Goal: Task Accomplishment & Management: Manage account settings

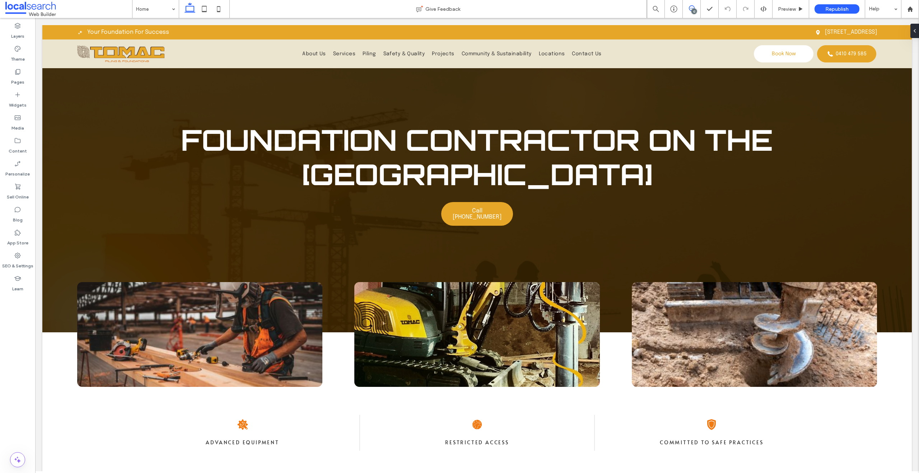
click at [697, 11] on span at bounding box center [692, 8] width 18 height 6
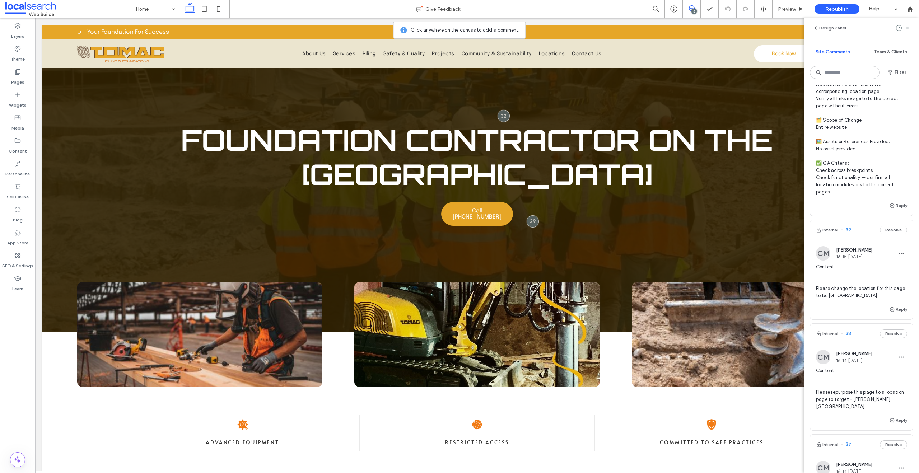
scroll to position [122, 0]
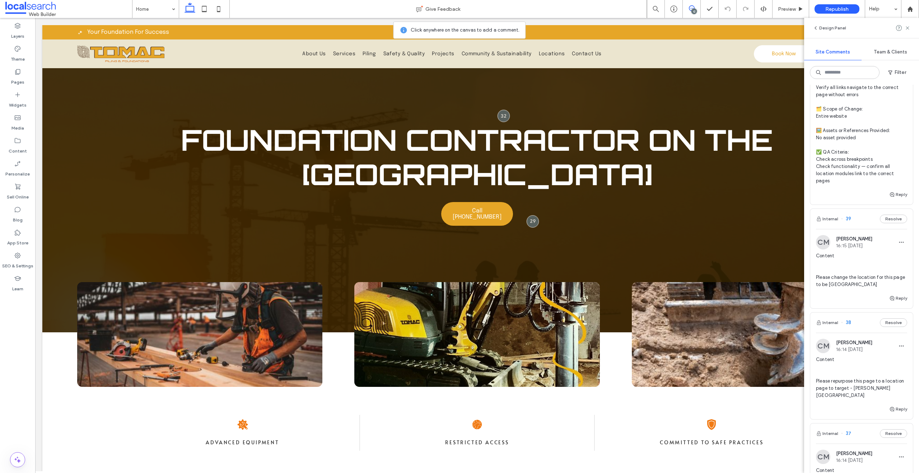
click at [864, 361] on span "Content Please repurpose this page to a location page to target - [PERSON_NAME]…" at bounding box center [861, 377] width 91 height 43
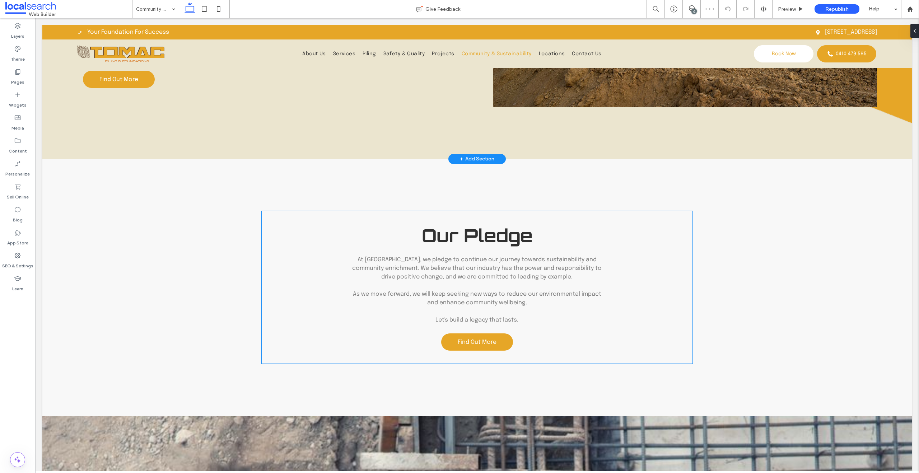
scroll to position [410, 0]
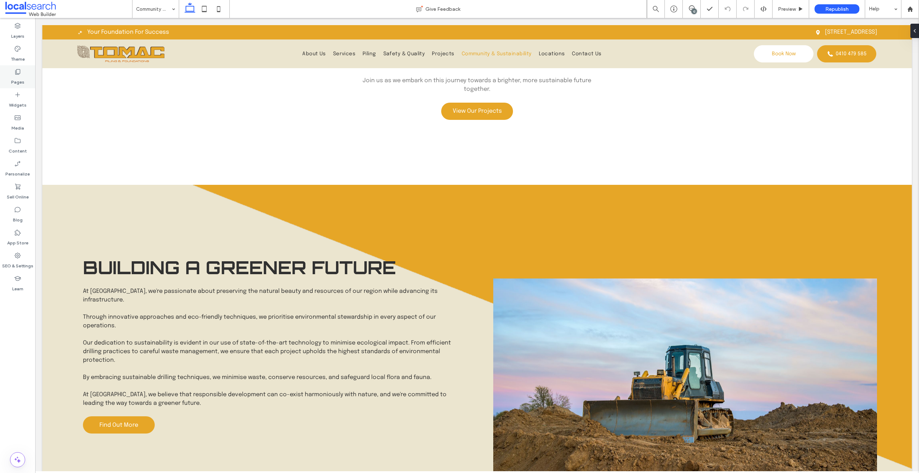
click at [9, 79] on div "Pages" at bounding box center [17, 76] width 35 height 23
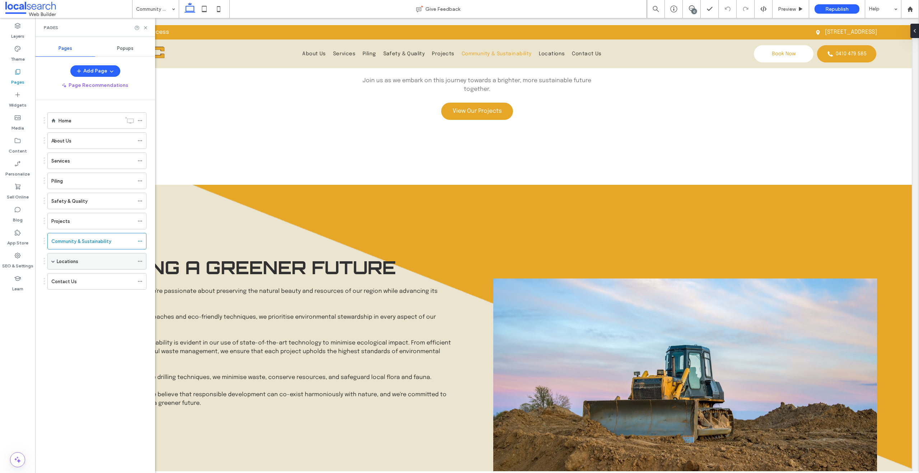
click at [53, 258] on span at bounding box center [53, 261] width 4 height 16
click at [692, 10] on div "12" at bounding box center [693, 11] width 5 height 5
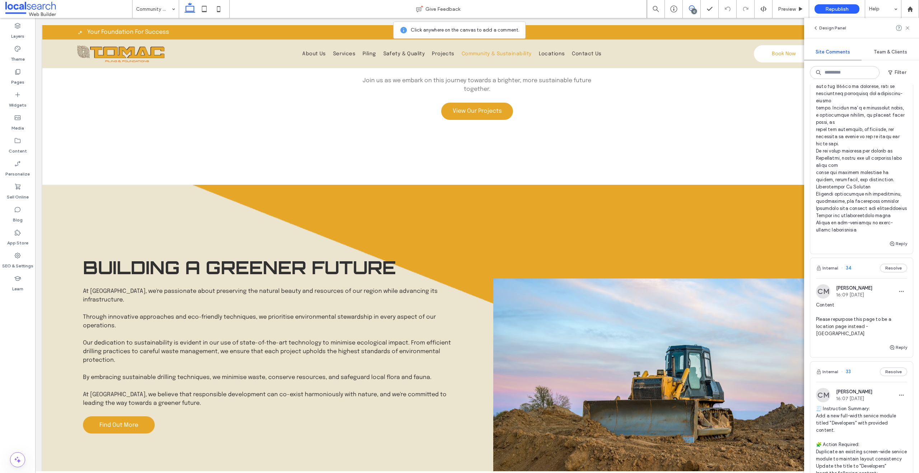
scroll to position [1154, 0]
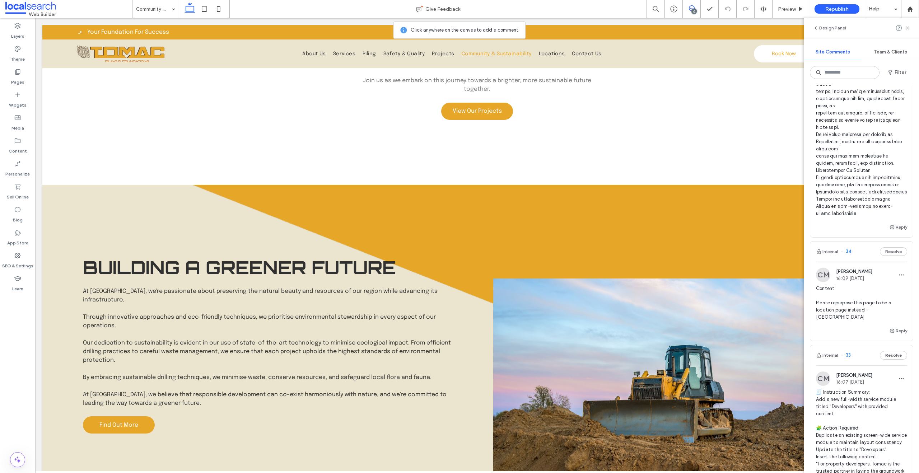
click at [852, 310] on span "Content Please repurpose this page to be a location page instead - [GEOGRAPHIC_…" at bounding box center [861, 303] width 91 height 36
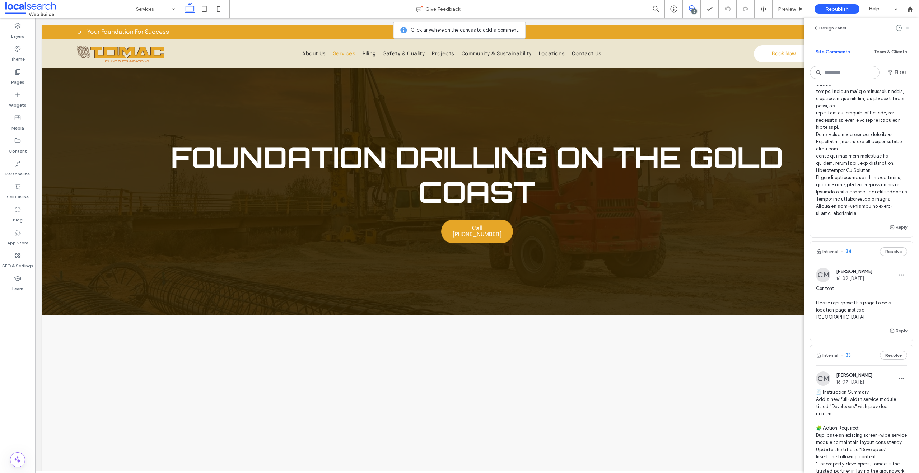
scroll to position [0, 0]
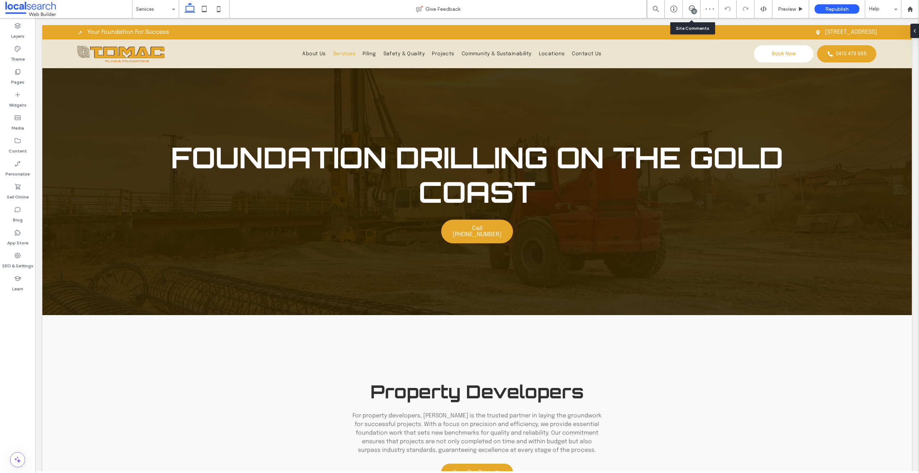
click at [694, 14] on div "12" at bounding box center [692, 9] width 18 height 18
click at [21, 67] on div "Pages" at bounding box center [17, 76] width 35 height 23
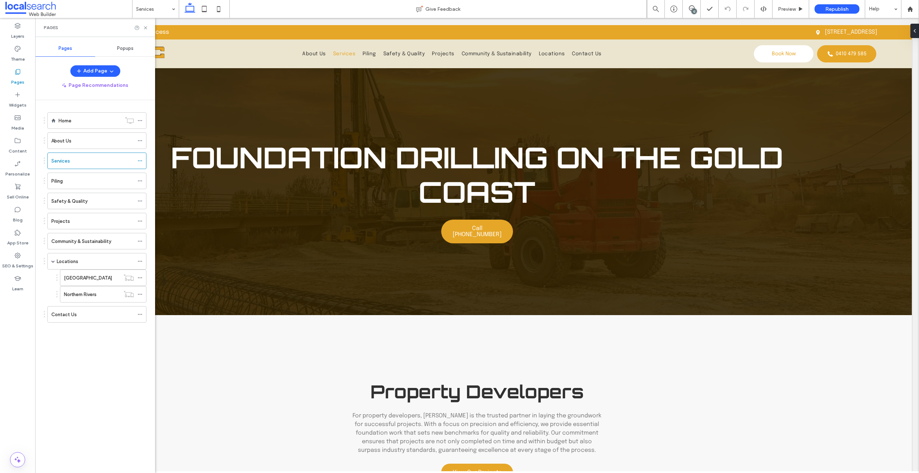
click at [695, 11] on div "12" at bounding box center [693, 11] width 5 height 5
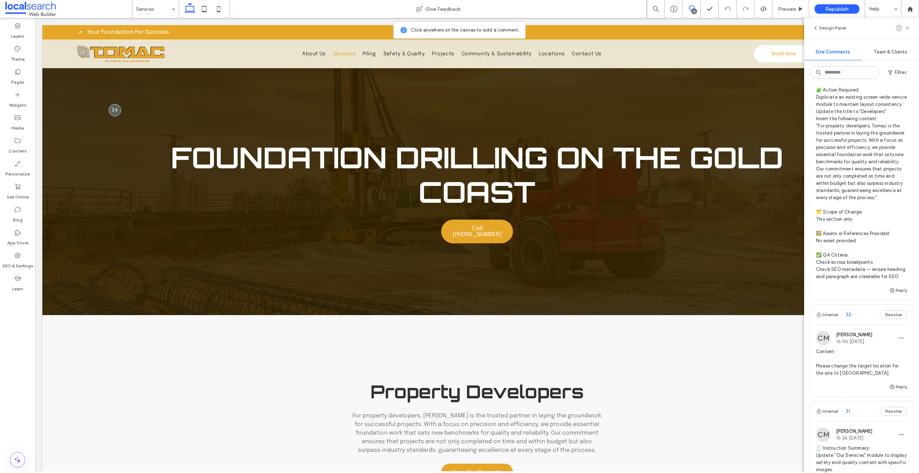
scroll to position [1493, 0]
click at [854, 375] on span "Content Please change the target location for the site to [GEOGRAPHIC_DATA]." at bounding box center [861, 360] width 91 height 29
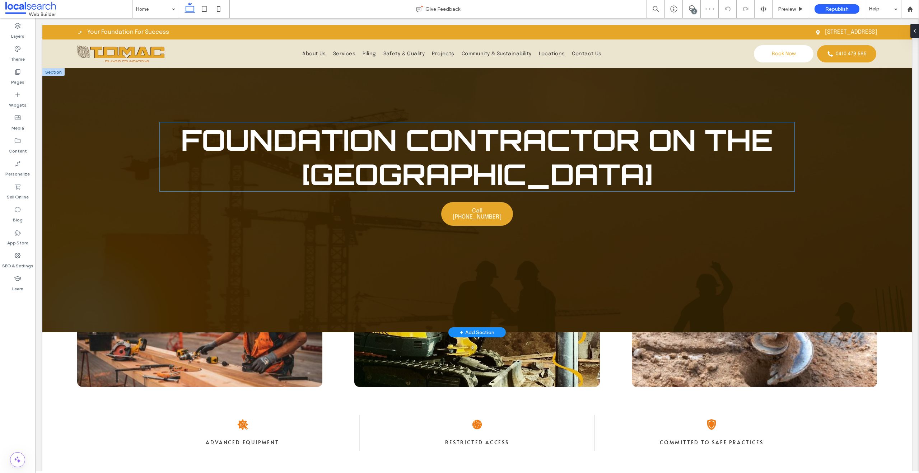
click at [591, 178] on h1 "Foundation Contractor on the Gold Coast" at bounding box center [477, 156] width 635 height 69
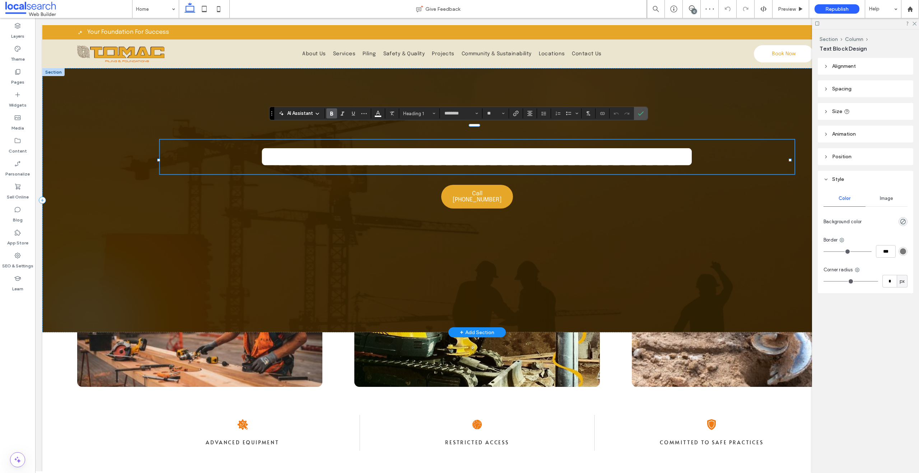
scroll to position [1, 0]
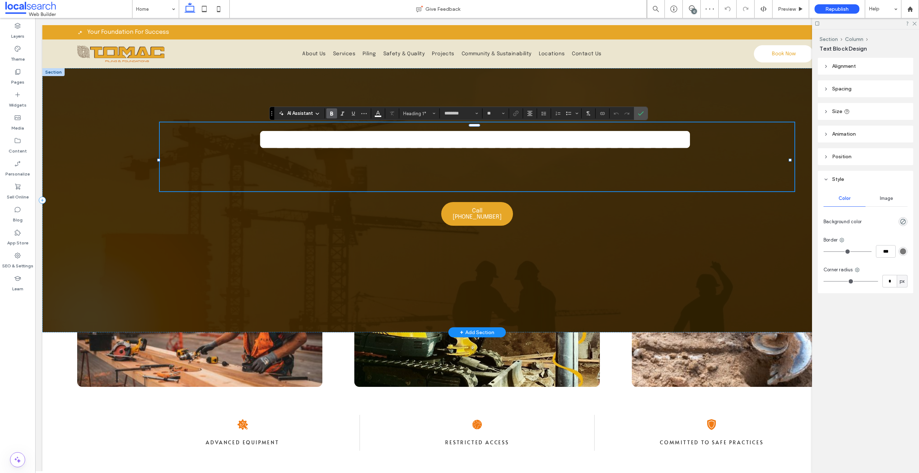
click at [622, 157] on h1 "**********" at bounding box center [475, 139] width 631 height 34
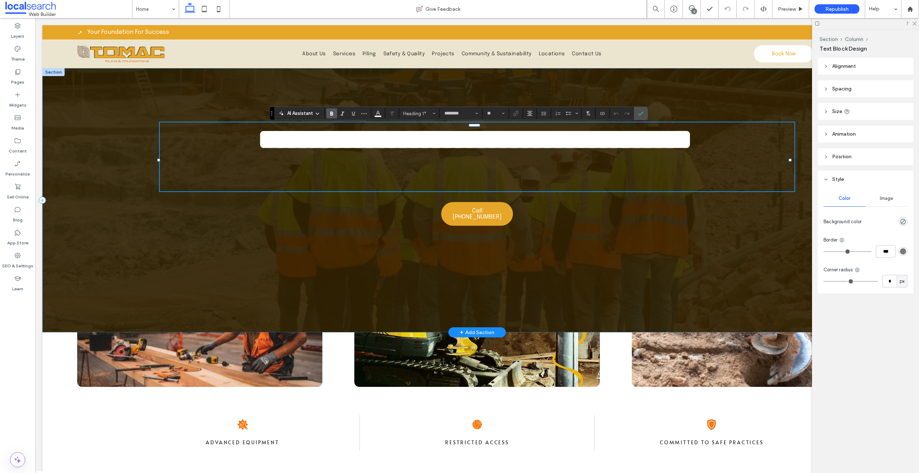
scroll to position [0, 0]
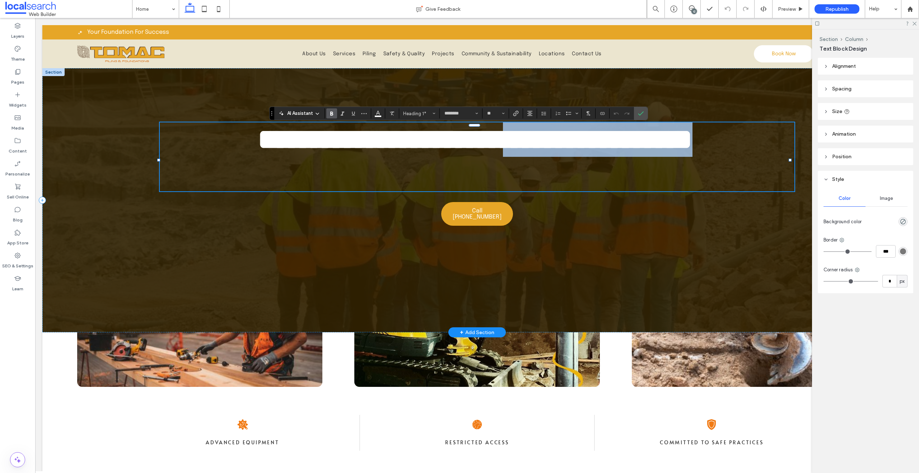
drag, startPoint x: 643, startPoint y: 149, endPoint x: 718, endPoint y: 178, distance: 80.2
click at [718, 157] on h1 "**********" at bounding box center [475, 139] width 631 height 34
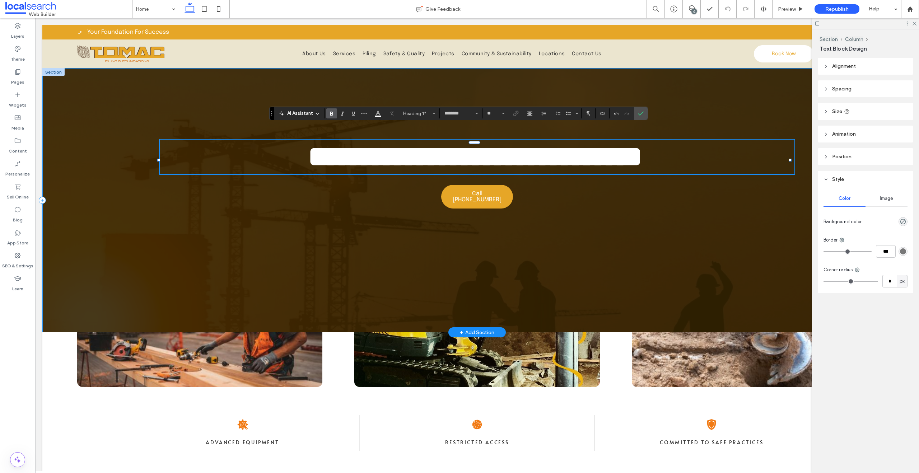
scroll to position [1, 0]
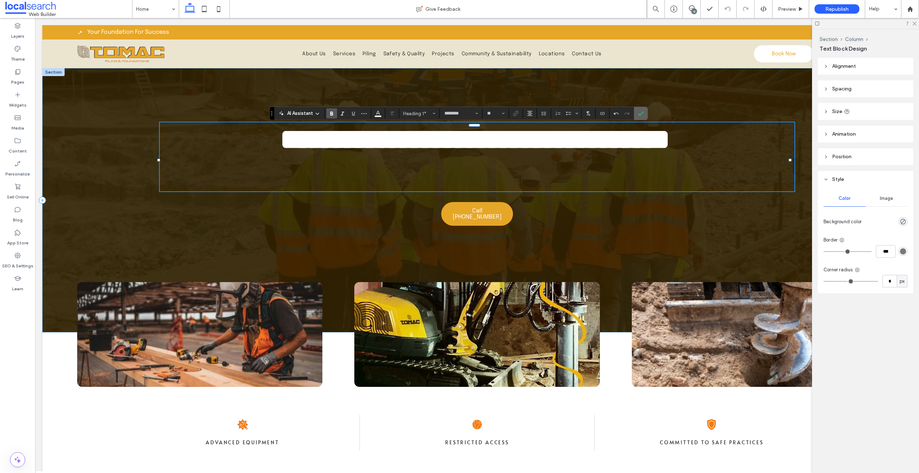
click at [643, 114] on icon "Confirm" at bounding box center [641, 114] width 6 height 6
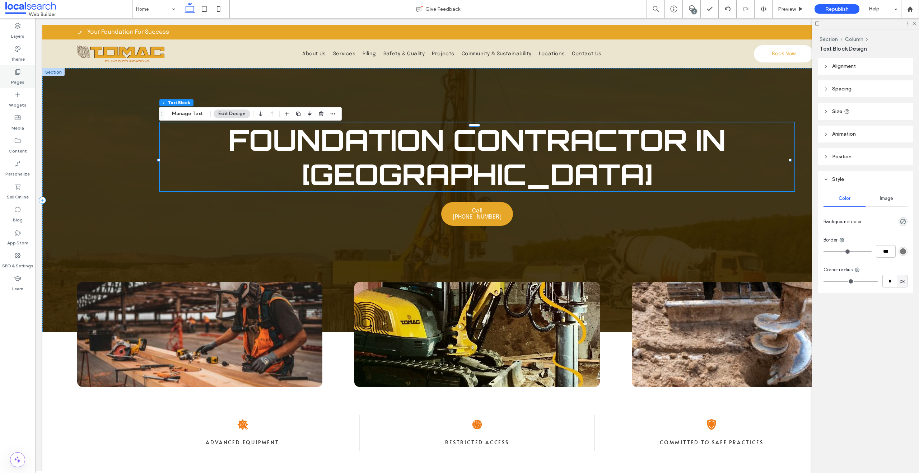
click at [28, 71] on div "Pages" at bounding box center [17, 76] width 35 height 23
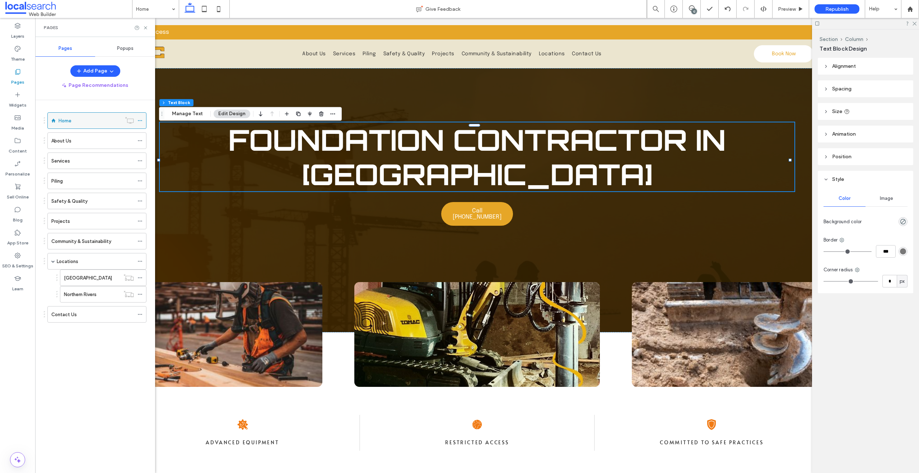
click at [141, 121] on use at bounding box center [140, 120] width 4 height 1
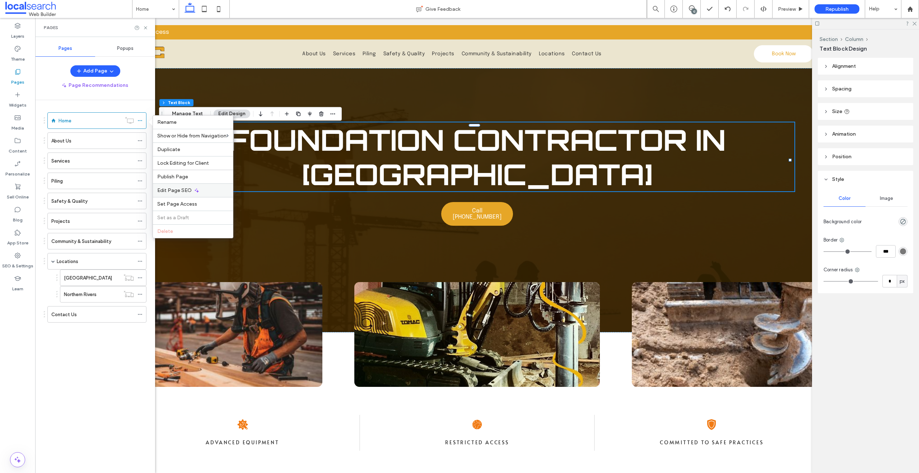
click at [187, 188] on span "Edit Page SEO" at bounding box center [174, 190] width 34 height 6
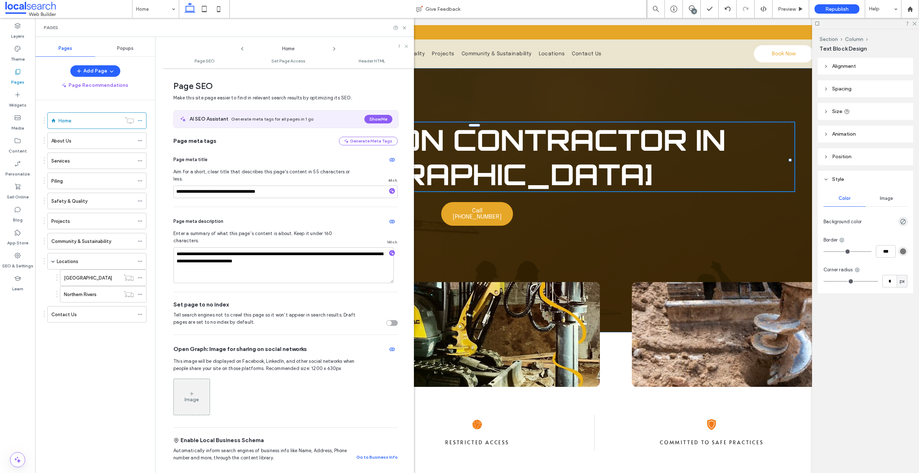
scroll to position [4, 0]
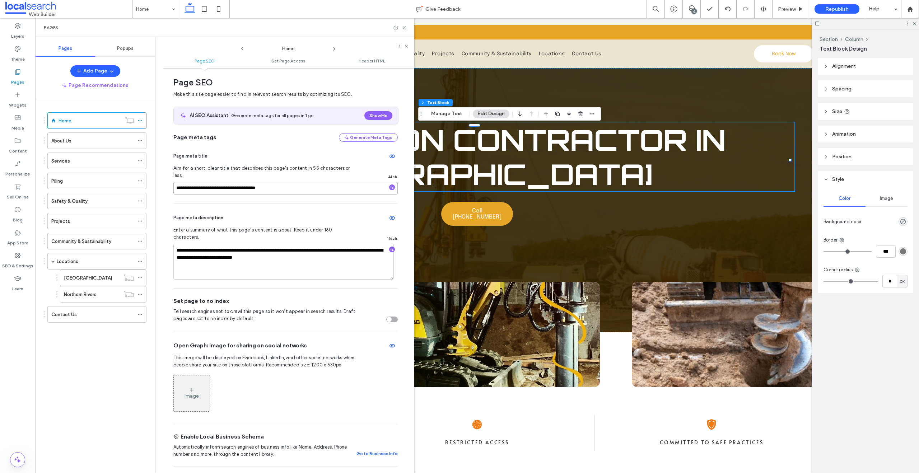
drag, startPoint x: 241, startPoint y: 181, endPoint x: 218, endPoint y: 181, distance: 23.3
click at [218, 182] on input "**********" at bounding box center [285, 188] width 224 height 13
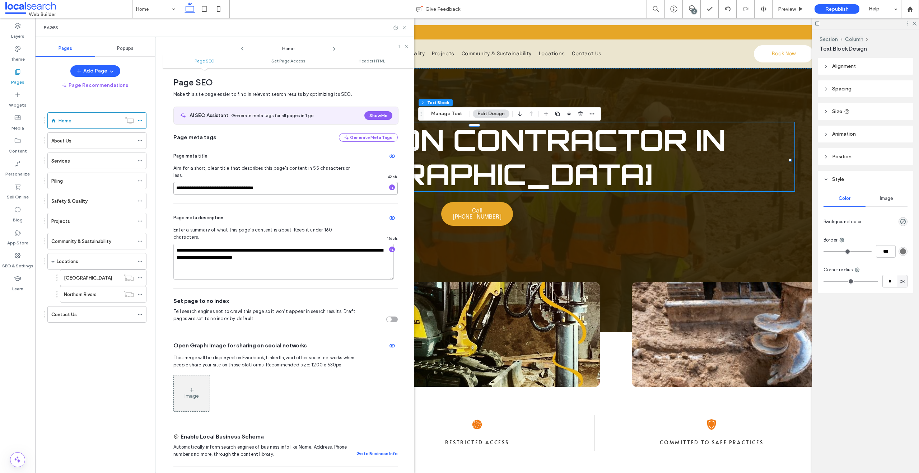
type input "**********"
drag, startPoint x: 333, startPoint y: 237, endPoint x: 376, endPoint y: 238, distance: 42.4
click at [376, 244] on textarea "**********" at bounding box center [283, 262] width 220 height 36
click at [215, 244] on textarea "**********" at bounding box center [283, 262] width 220 height 36
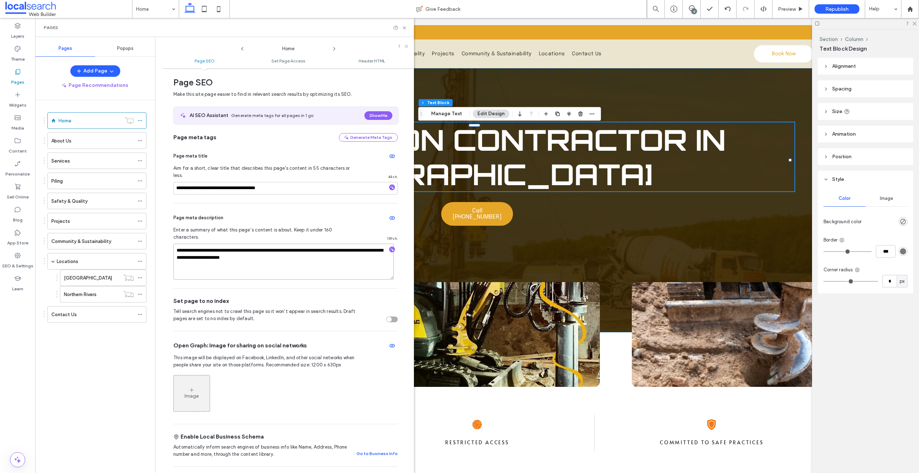
click at [287, 244] on textarea "**********" at bounding box center [283, 262] width 220 height 36
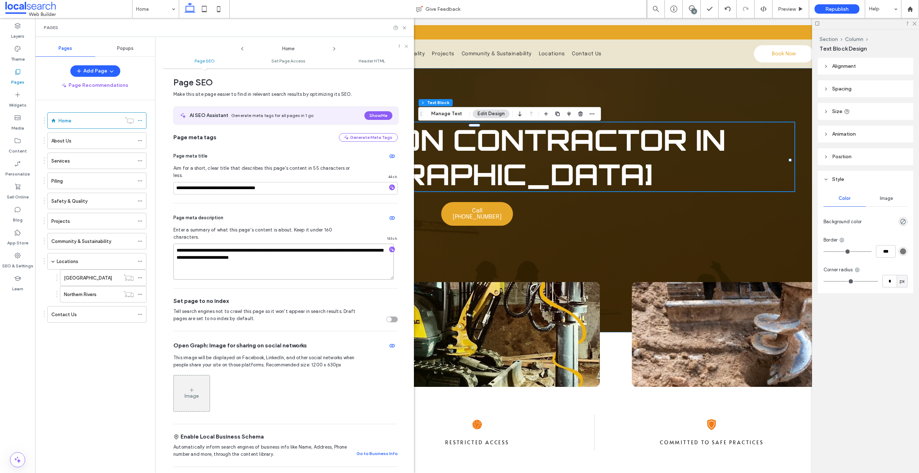
type textarea "**********"
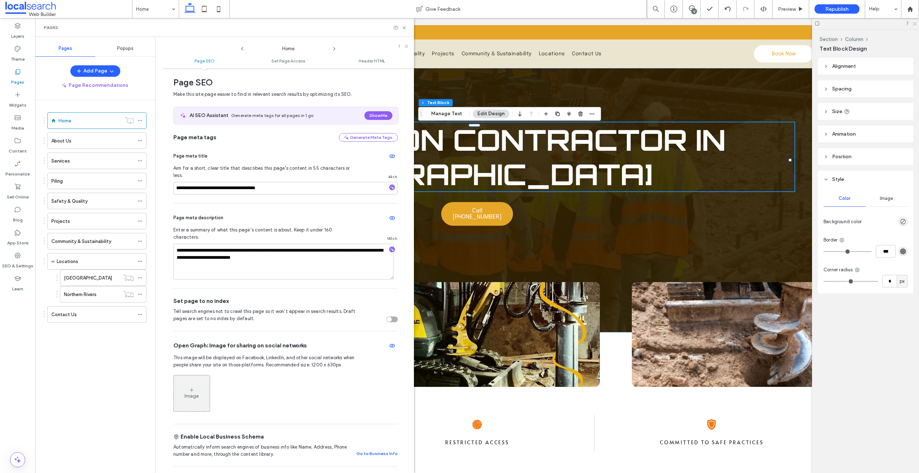
click at [914, 24] on icon at bounding box center [914, 23] width 5 height 5
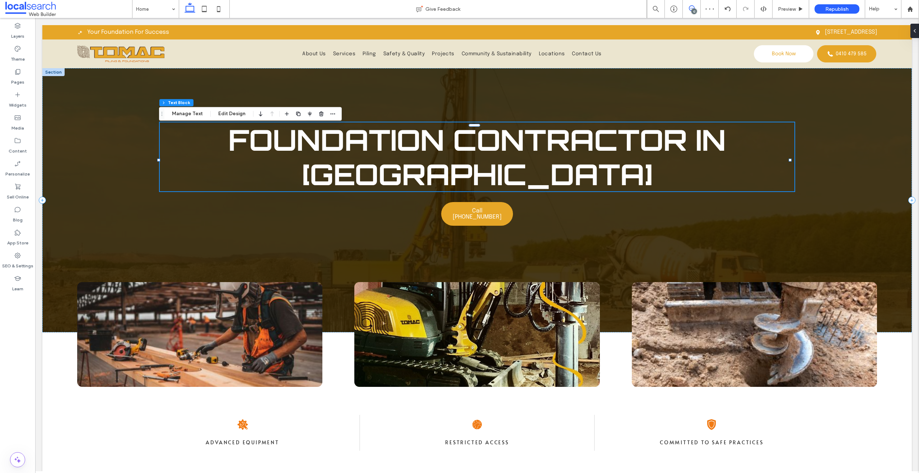
click at [698, 8] on span at bounding box center [692, 8] width 18 height 6
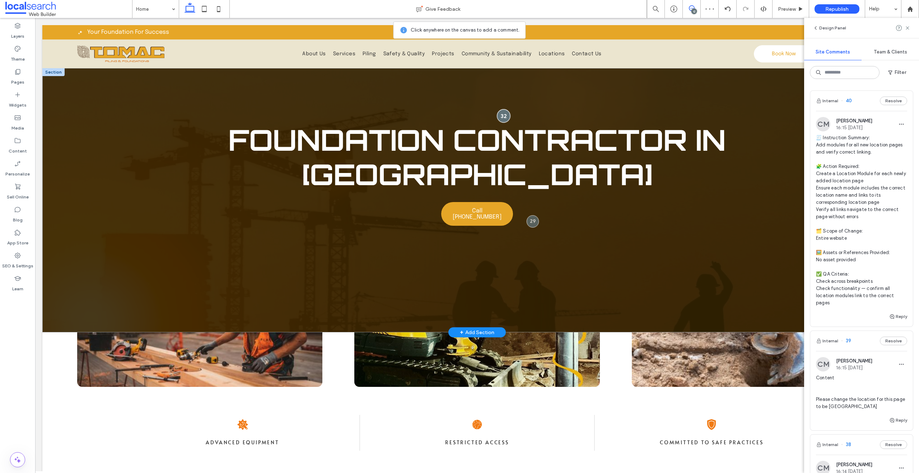
click at [500, 111] on div at bounding box center [503, 115] width 13 height 13
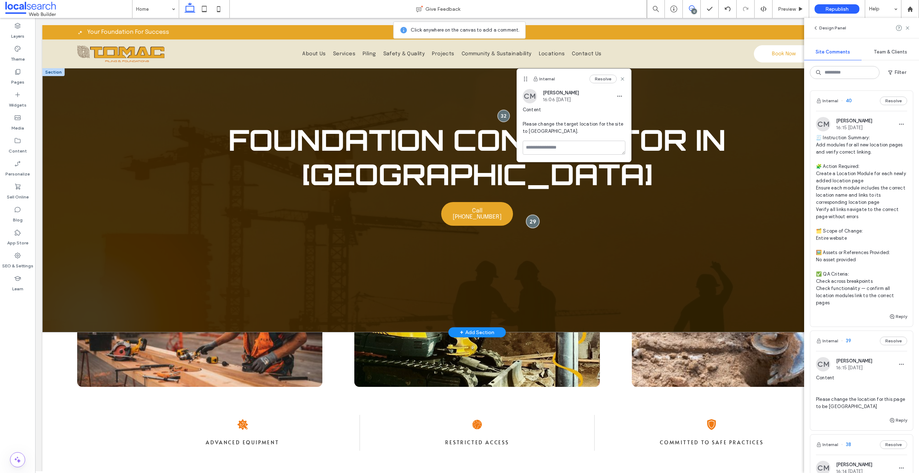
click at [531, 219] on div at bounding box center [532, 221] width 13 height 13
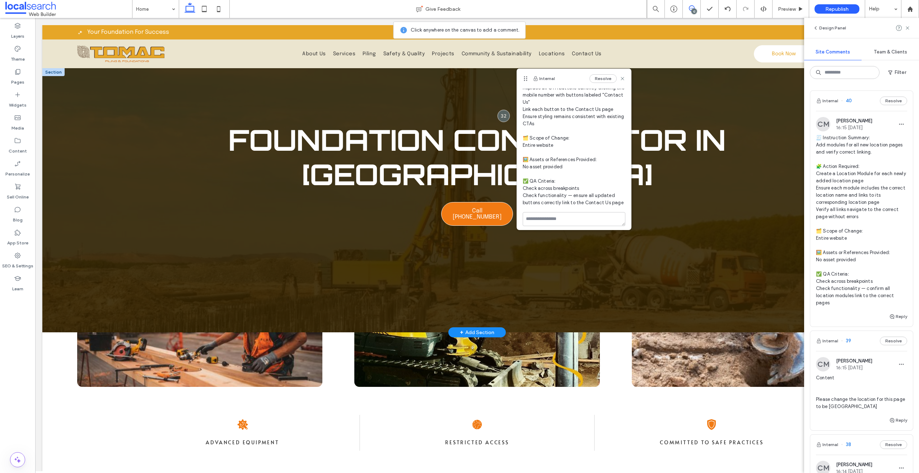
scroll to position [62, 0]
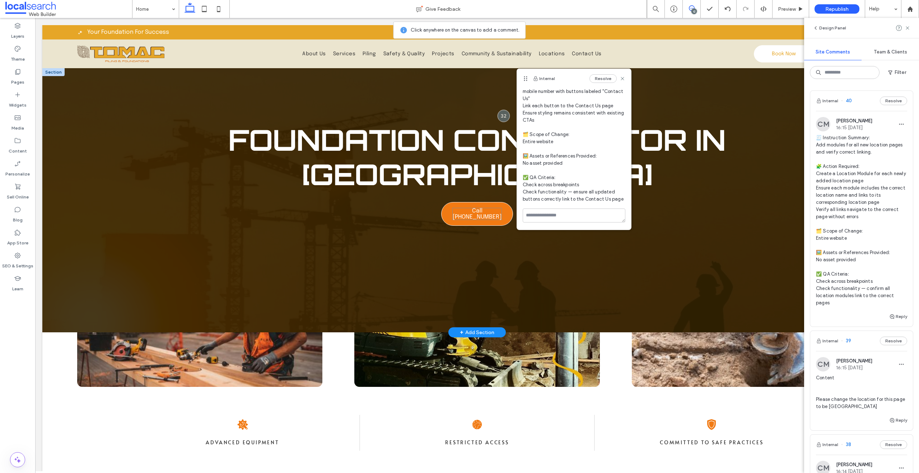
click at [489, 214] on span "Call [PHONE_NUMBER]" at bounding box center [477, 214] width 50 height 12
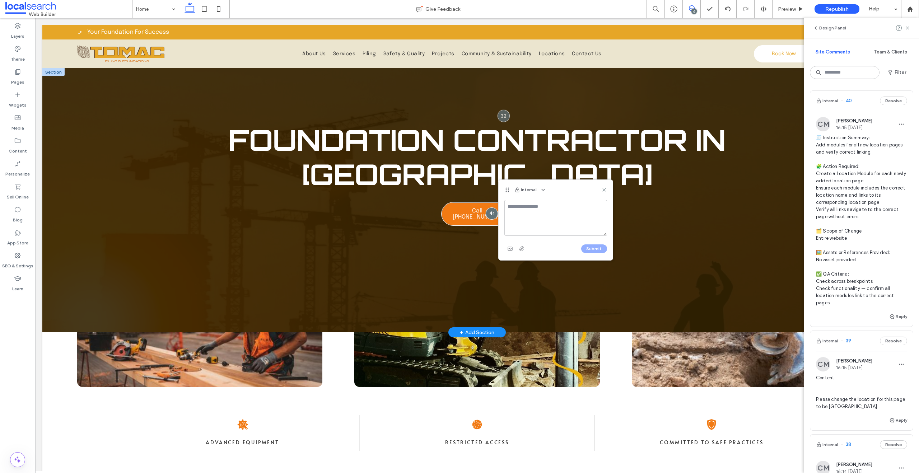
click at [489, 214] on div at bounding box center [492, 213] width 12 height 12
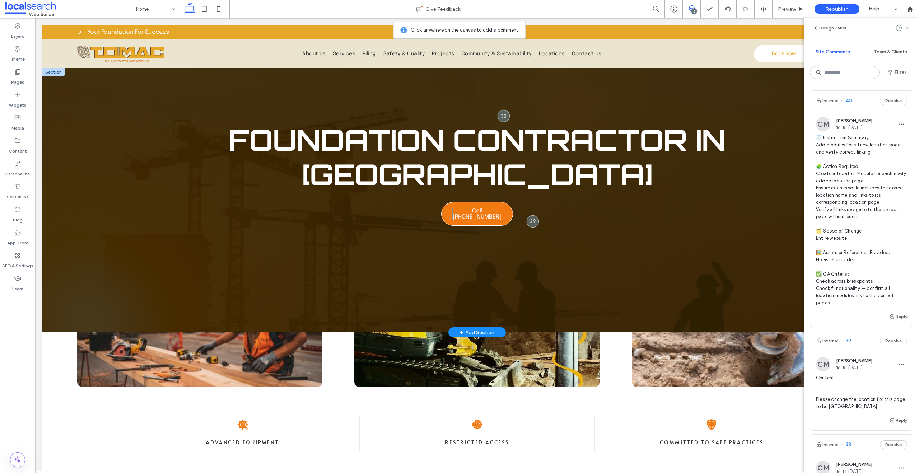
click at [488, 214] on span "Call [PHONE_NUMBER]" at bounding box center [477, 214] width 50 height 12
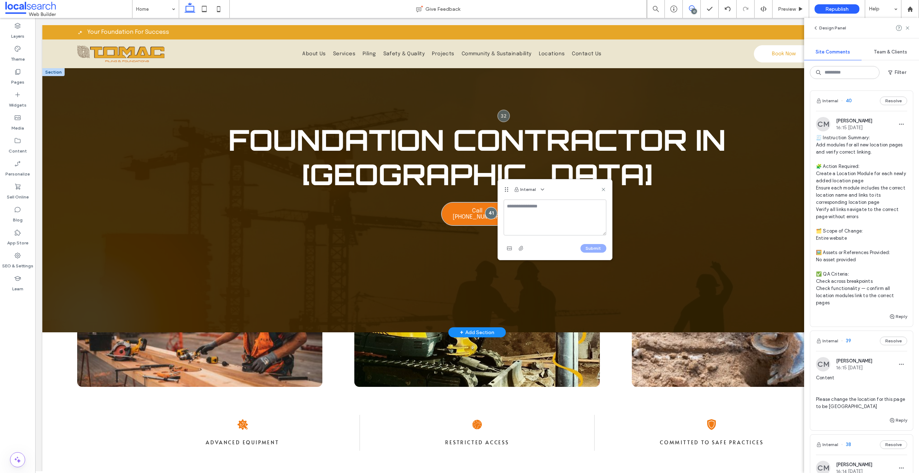
click at [488, 214] on div at bounding box center [491, 213] width 12 height 12
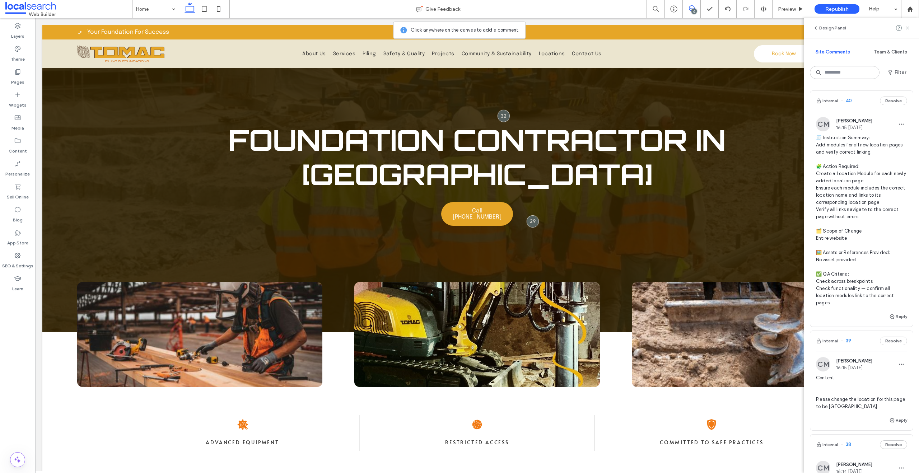
click at [907, 29] on use at bounding box center [907, 27] width 3 height 3
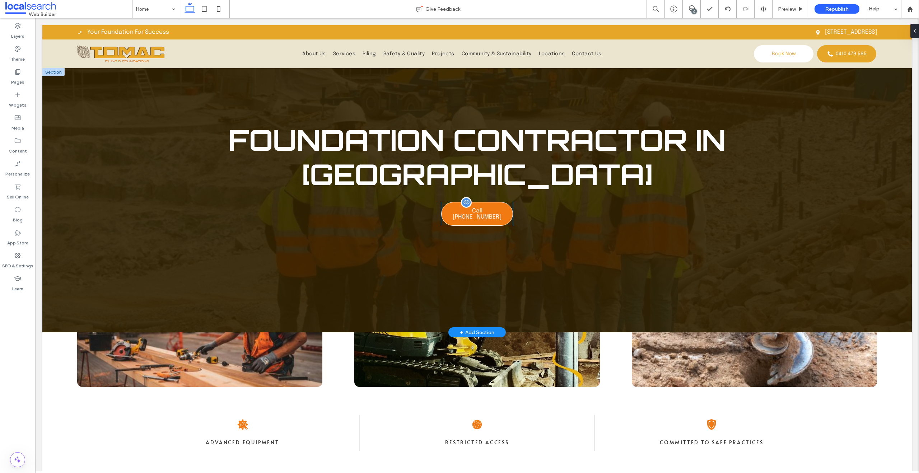
click at [471, 220] on link "Call [PHONE_NUMBER]" at bounding box center [477, 214] width 72 height 24
click at [471, 220] on div "Call [PHONE_NUMBER]" at bounding box center [477, 214] width 72 height 24
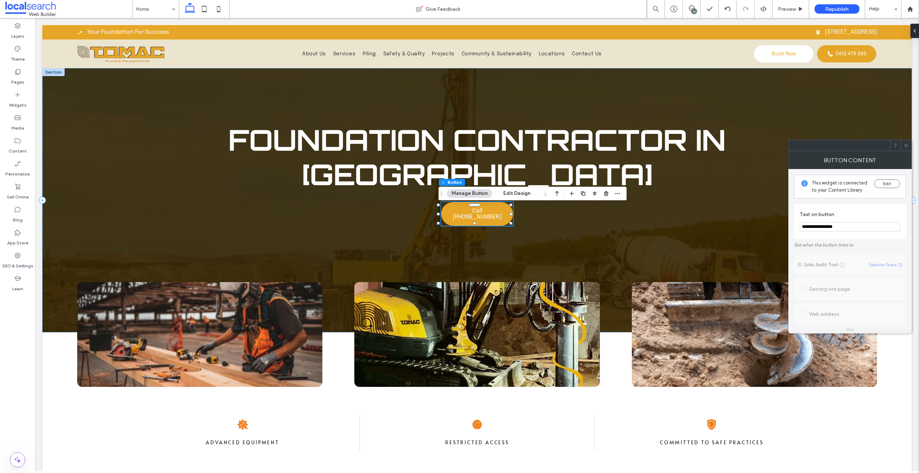
click at [849, 223] on input "**********" at bounding box center [850, 226] width 100 height 9
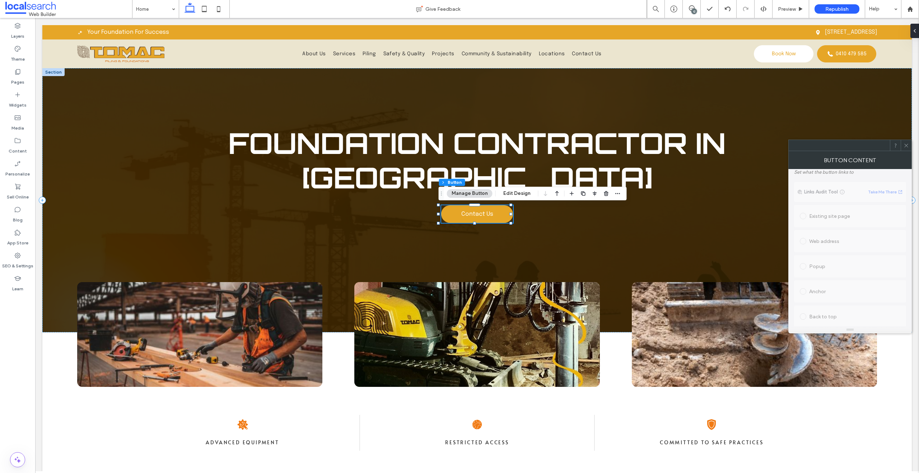
scroll to position [0, 0]
type input "**********"
click at [887, 177] on div "This widget is connected to your Content Library Edit" at bounding box center [850, 187] width 112 height 24
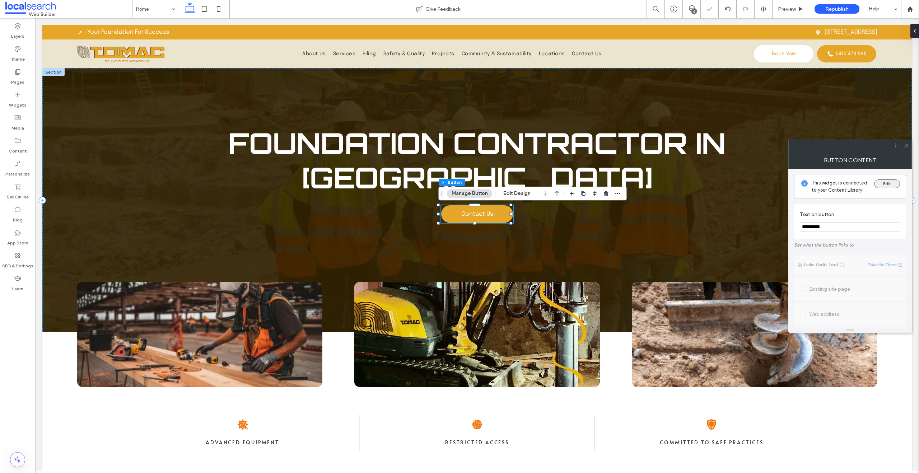
click at [884, 183] on button "Edit" at bounding box center [887, 183] width 26 height 9
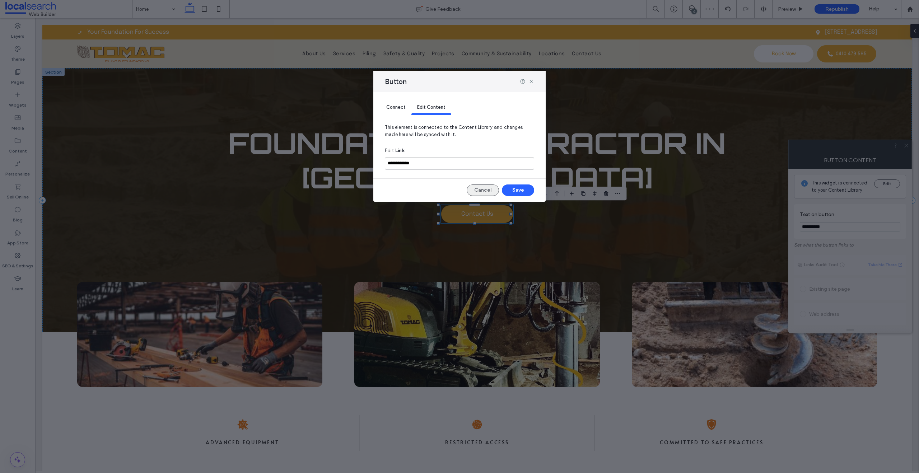
click at [476, 193] on button "Cancel" at bounding box center [483, 189] width 32 height 11
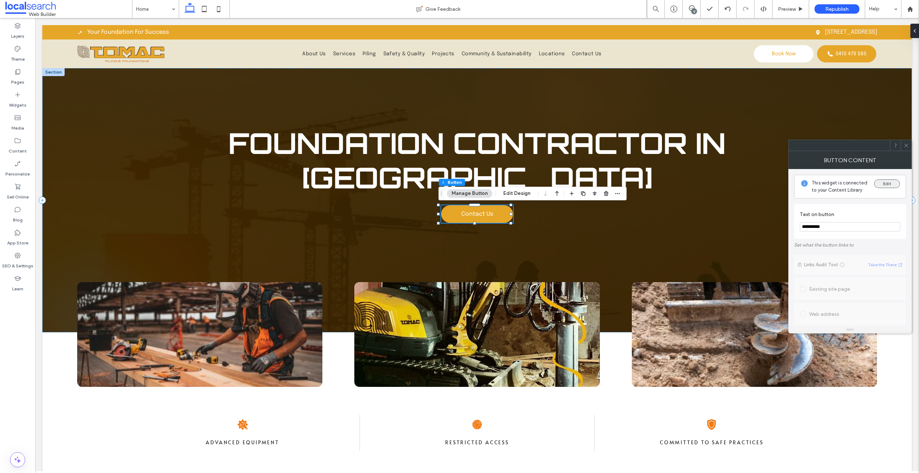
click at [878, 182] on button "Edit" at bounding box center [887, 183] width 26 height 9
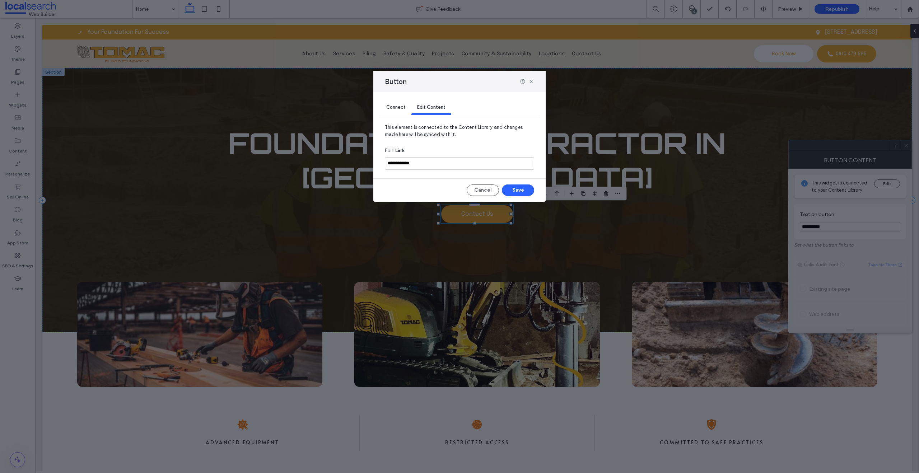
click at [408, 116] on div "Connect Edit Content" at bounding box center [459, 108] width 158 height 32
click at [407, 115] on hr at bounding box center [459, 115] width 158 height 0
click at [404, 113] on div "Connect" at bounding box center [395, 107] width 31 height 14
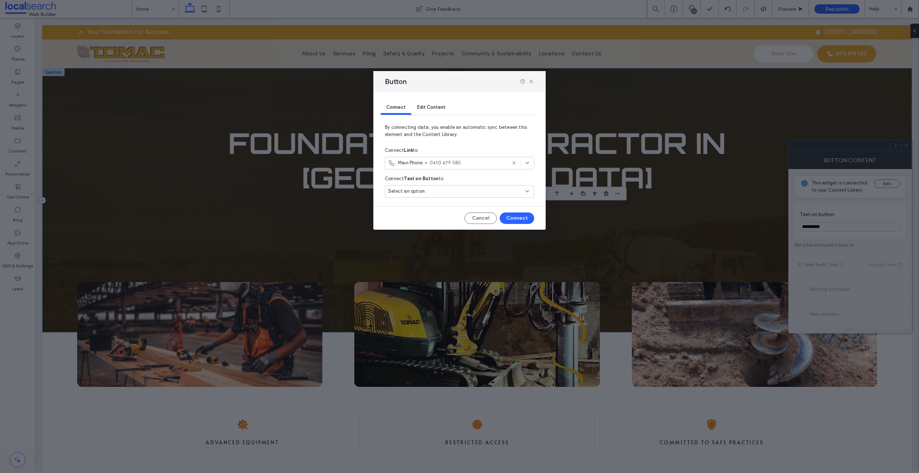
click at [472, 189] on div "Select an option" at bounding box center [455, 191] width 134 height 7
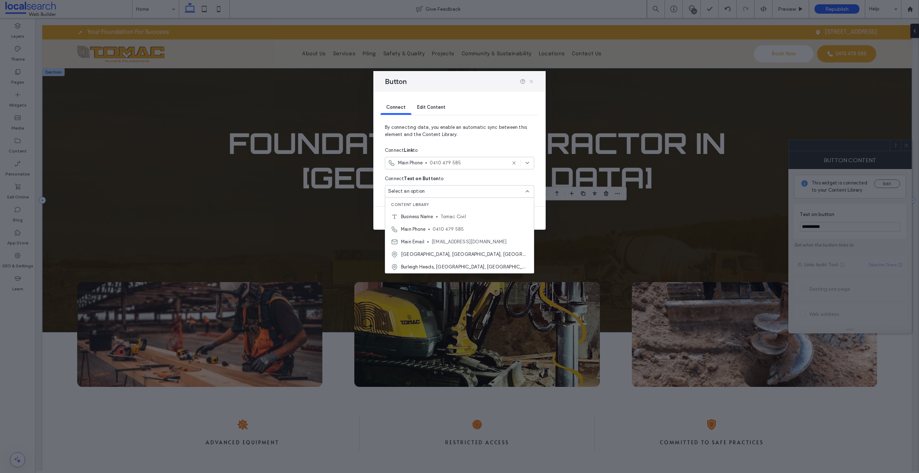
click at [532, 81] on use at bounding box center [530, 81] width 3 height 3
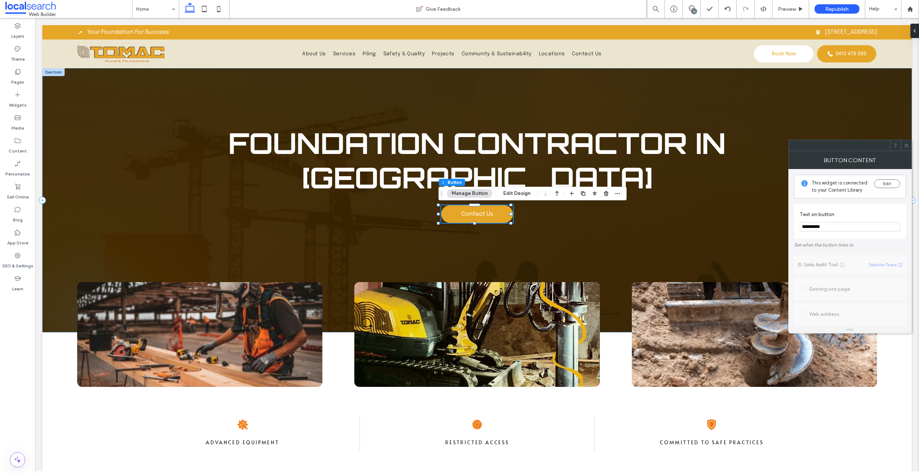
click at [907, 149] on span at bounding box center [905, 145] width 5 height 11
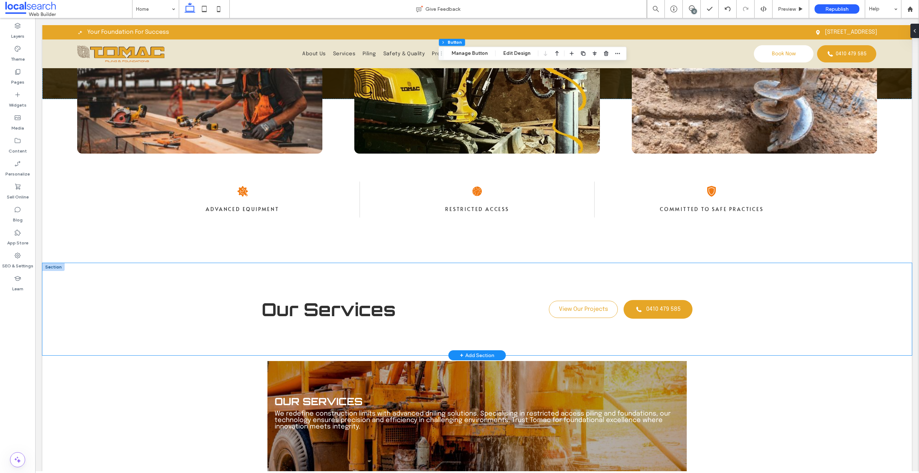
scroll to position [248, 0]
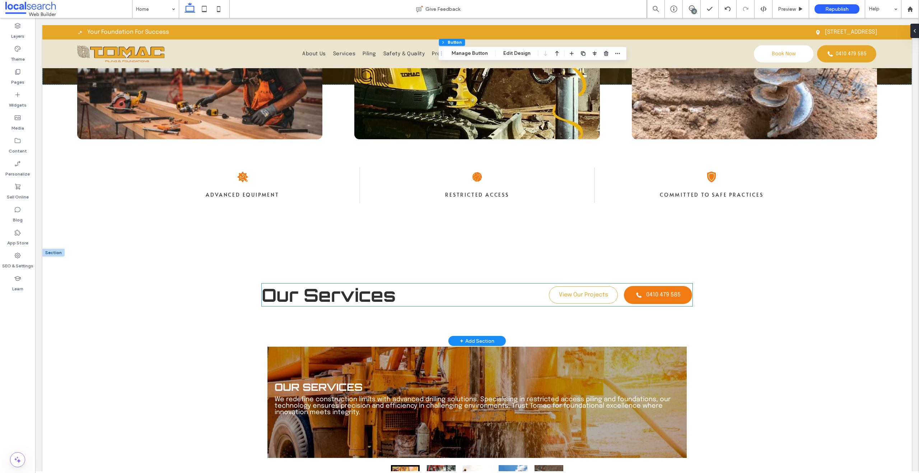
click at [646, 298] on link "0410 479 585" at bounding box center [657, 295] width 69 height 19
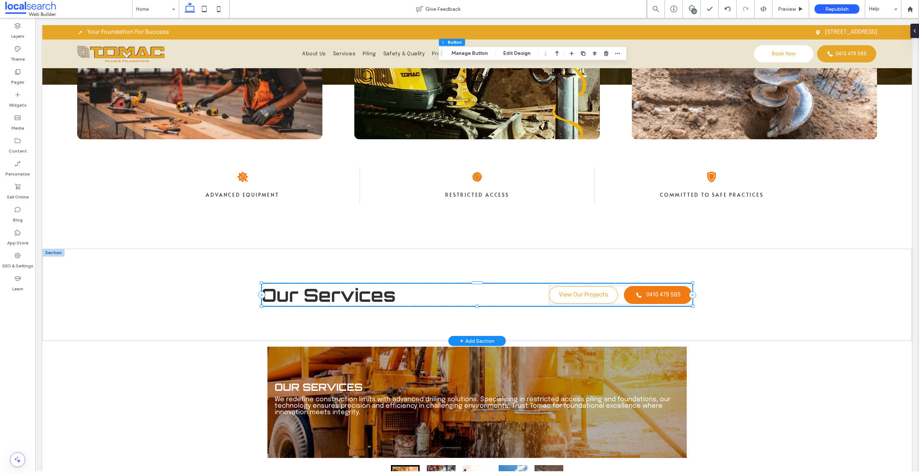
click at [646, 298] on link "0410 479 585" at bounding box center [657, 295] width 69 height 19
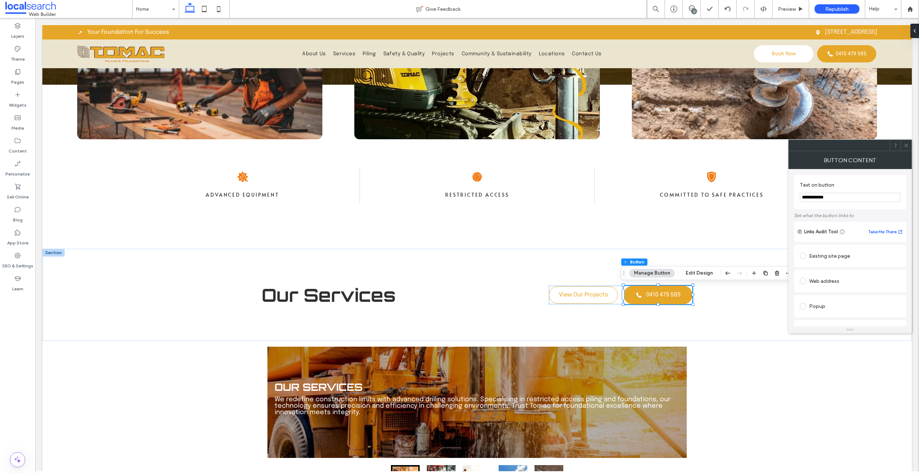
click at [823, 198] on input "**********" at bounding box center [850, 197] width 100 height 9
type input "**********"
click at [831, 258] on div "Existing site page" at bounding box center [850, 255] width 100 height 11
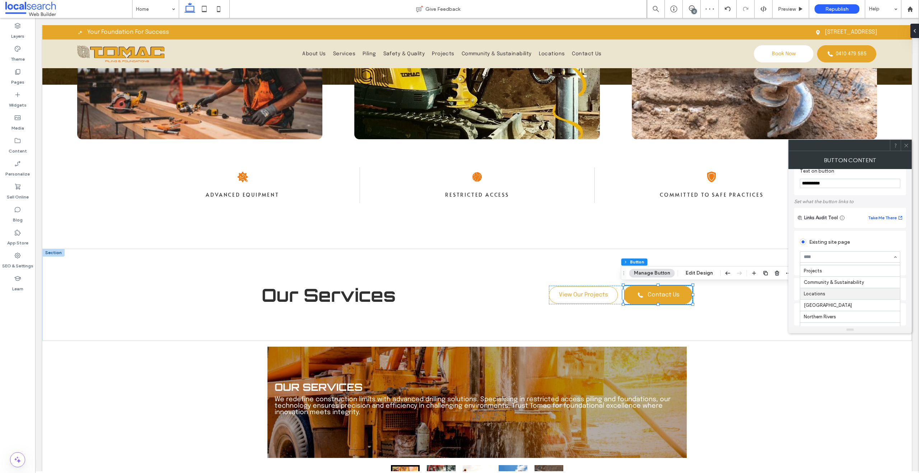
scroll to position [48, 0]
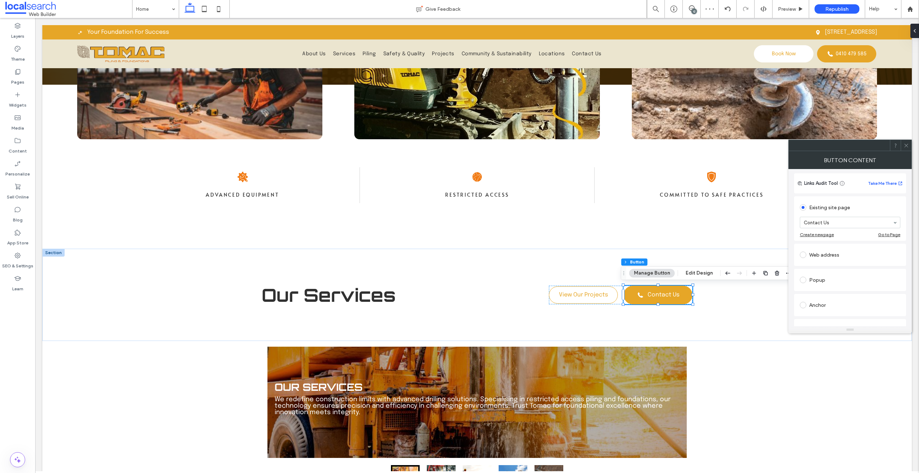
click at [905, 146] on icon at bounding box center [905, 145] width 5 height 5
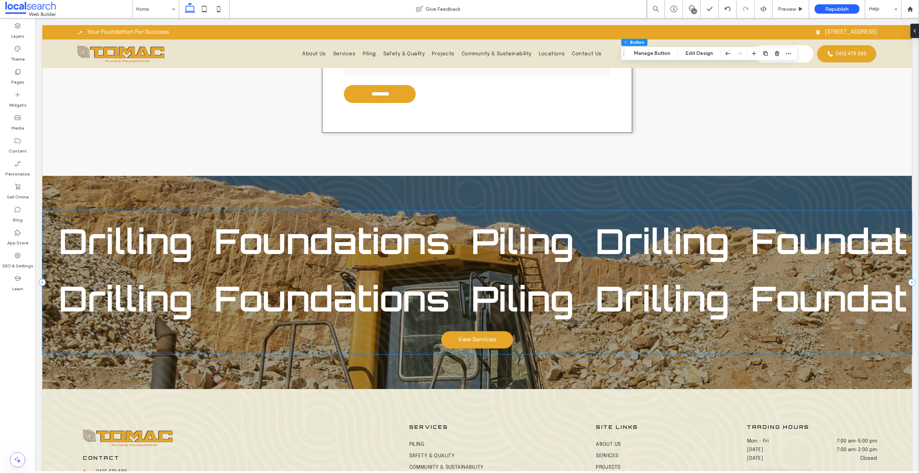
scroll to position [2048, 0]
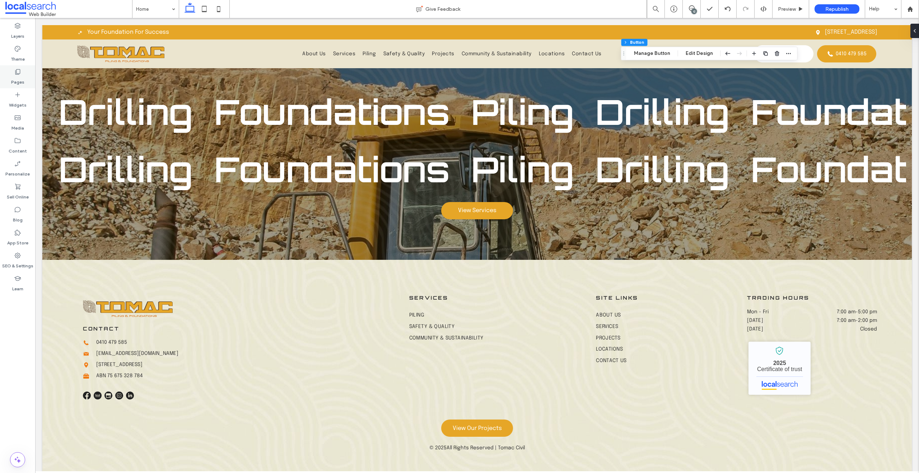
click at [25, 80] on div "Pages" at bounding box center [17, 76] width 35 height 23
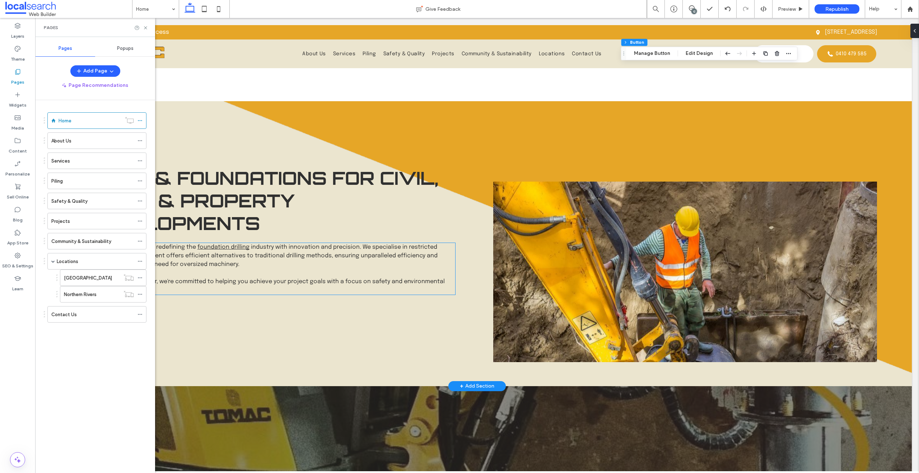
scroll to position [632, 0]
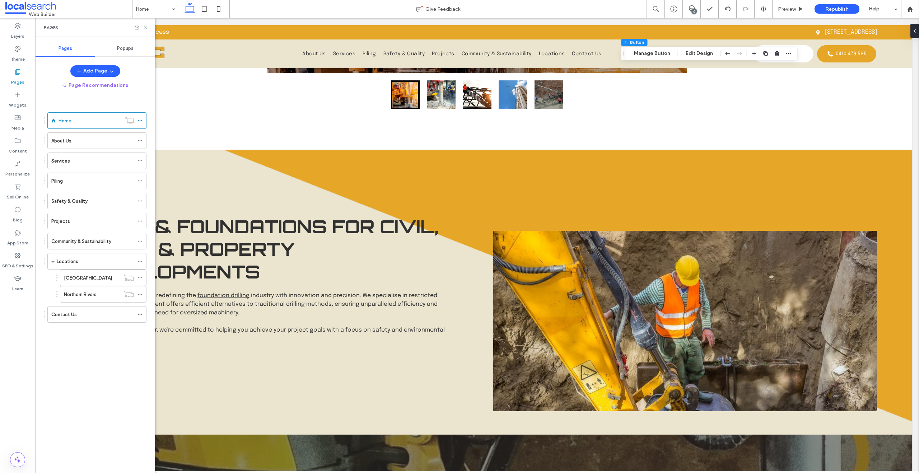
click at [90, 151] on ol "Home About Us Services Piling Safety & Quality Projects Community & Sustainabil…" at bounding box center [92, 217] width 108 height 210
click at [86, 146] on div "About Us" at bounding box center [92, 141] width 83 height 16
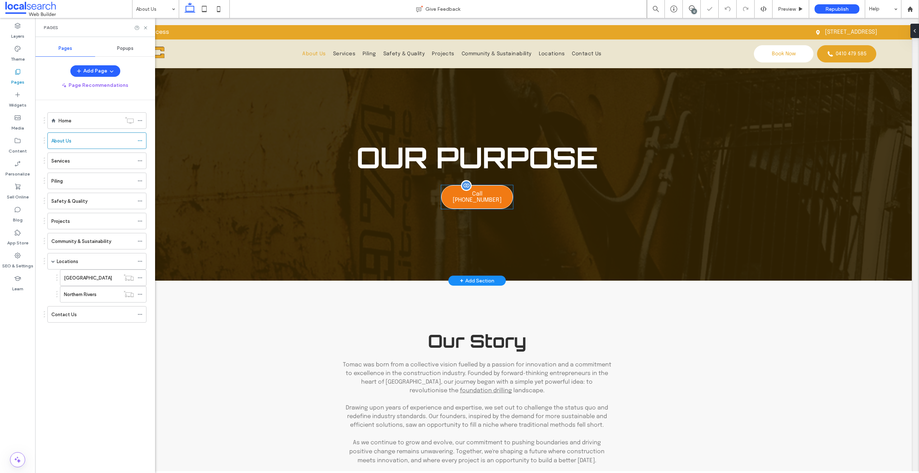
click at [467, 200] on link "Call [PHONE_NUMBER]" at bounding box center [477, 197] width 72 height 24
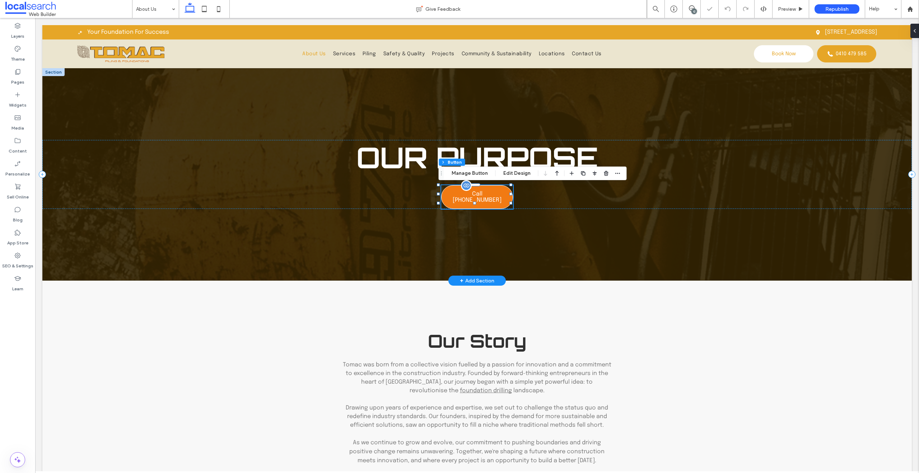
click at [467, 200] on link "Call [PHONE_NUMBER]" at bounding box center [477, 197] width 72 height 24
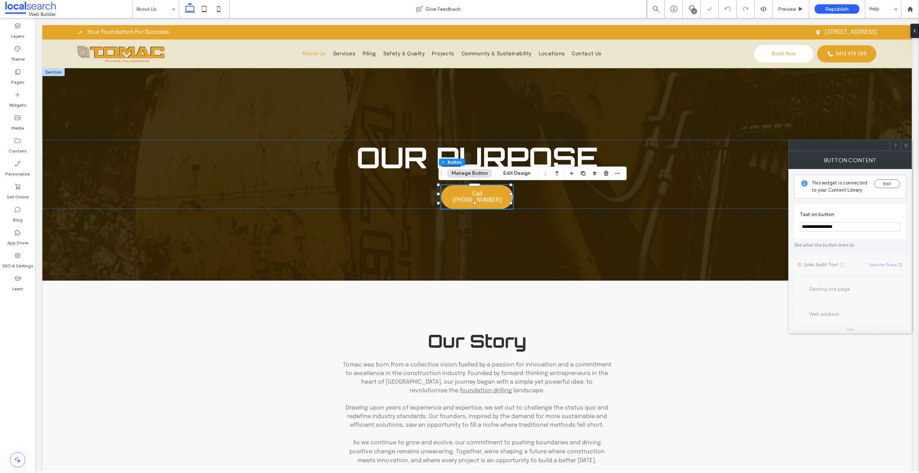
click at [852, 231] on input "**********" at bounding box center [850, 226] width 100 height 9
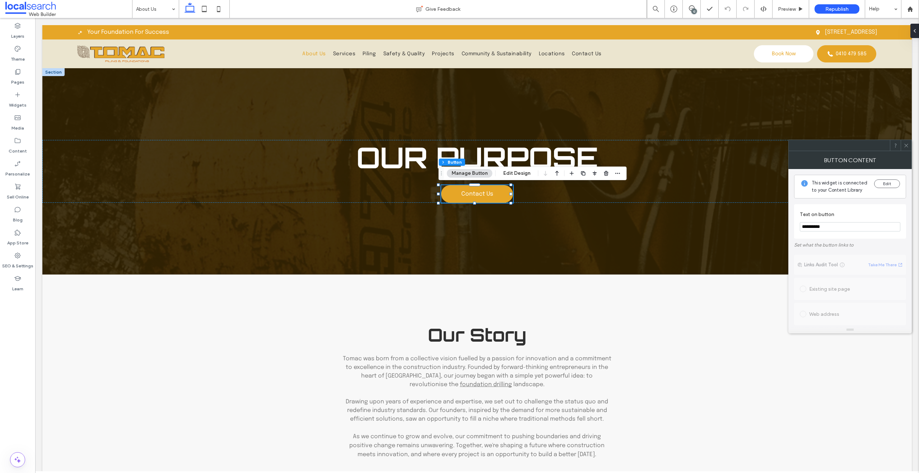
type input "**********"
click at [903, 145] on icon at bounding box center [905, 145] width 5 height 5
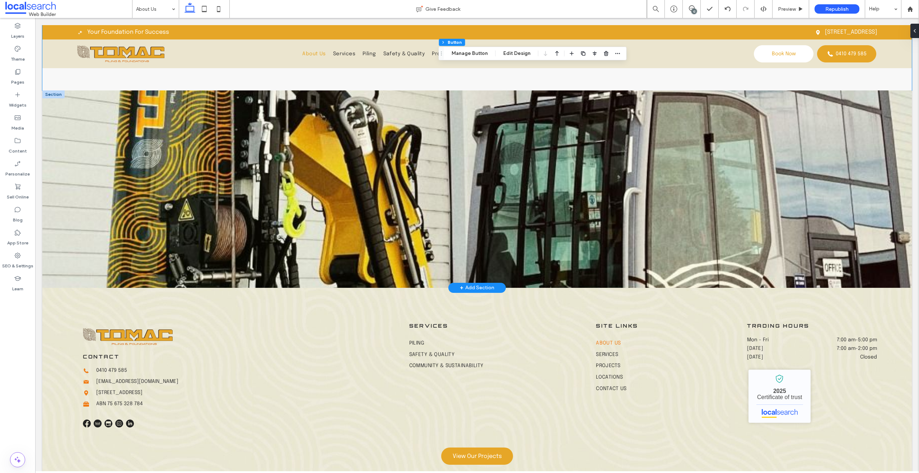
scroll to position [1222, 0]
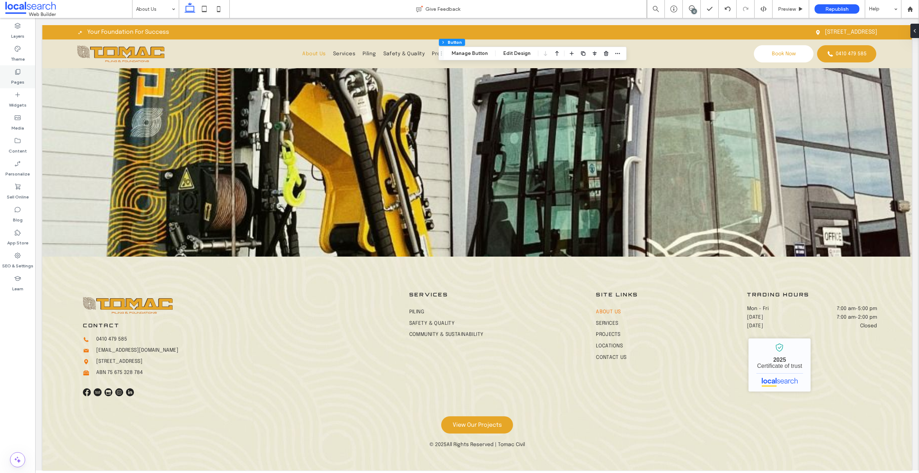
click at [16, 71] on use at bounding box center [17, 71] width 5 height 5
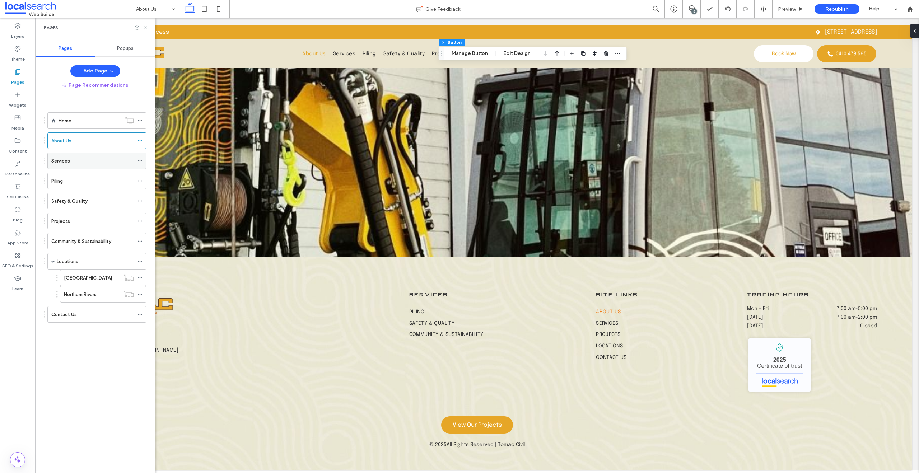
click at [76, 165] on div "Services" at bounding box center [92, 161] width 83 height 16
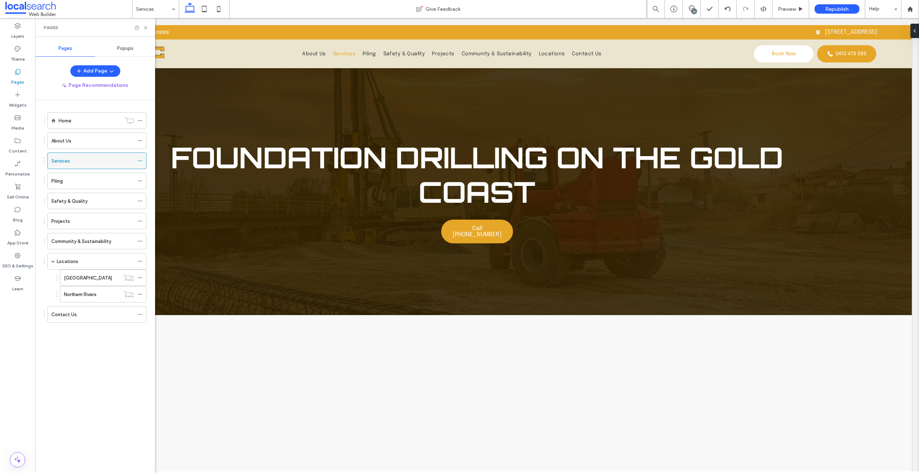
scroll to position [0, 0]
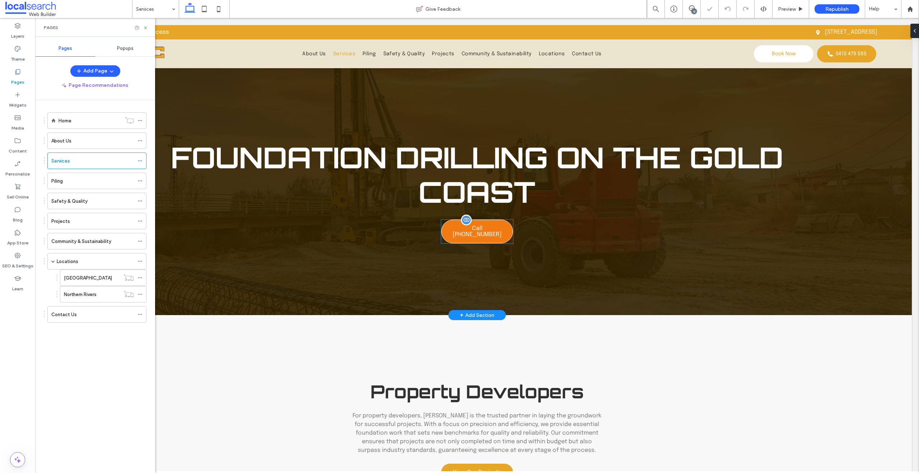
click at [490, 226] on span "Call [PHONE_NUMBER]" at bounding box center [477, 231] width 50 height 12
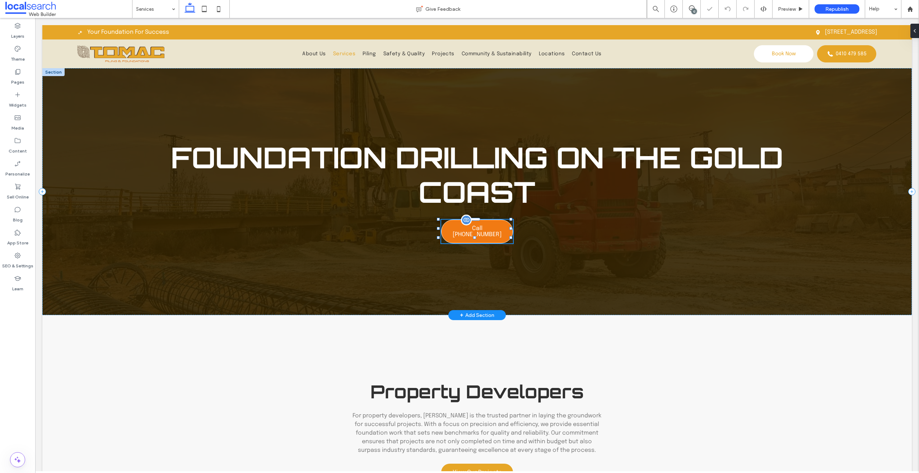
click at [490, 226] on span "Call [PHONE_NUMBER]" at bounding box center [477, 231] width 50 height 12
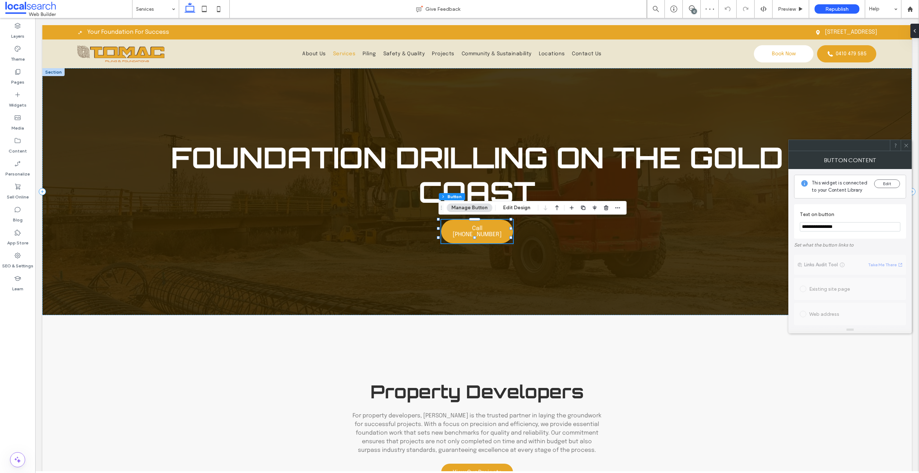
click at [835, 224] on input "**********" at bounding box center [850, 226] width 100 height 9
click at [882, 185] on button "Edit" at bounding box center [887, 183] width 26 height 9
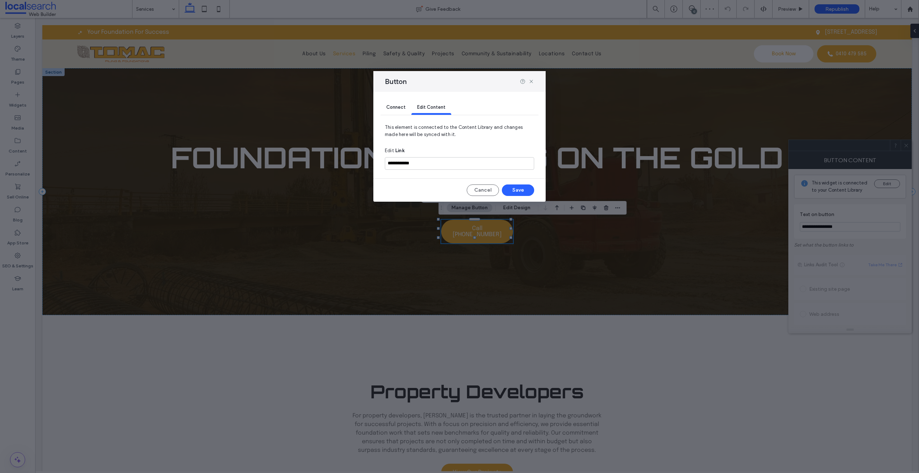
click at [391, 108] on span "Connect" at bounding box center [395, 106] width 19 height 5
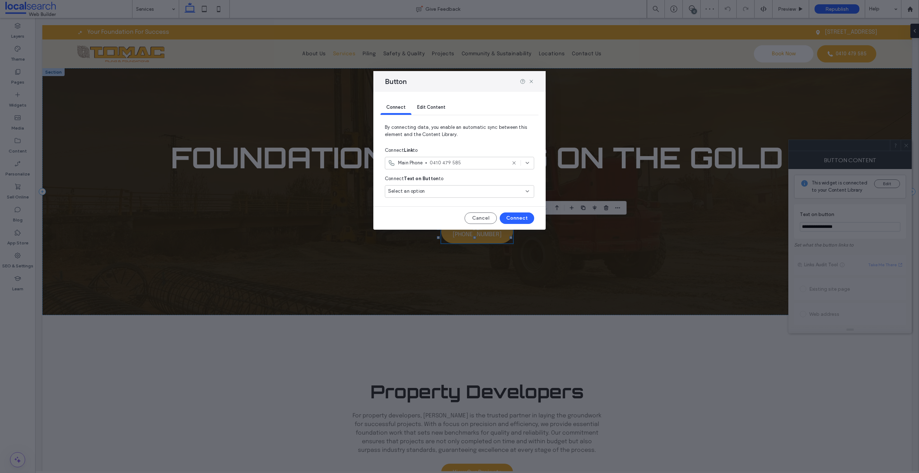
click at [440, 196] on div "Select an option" at bounding box center [459, 191] width 149 height 13
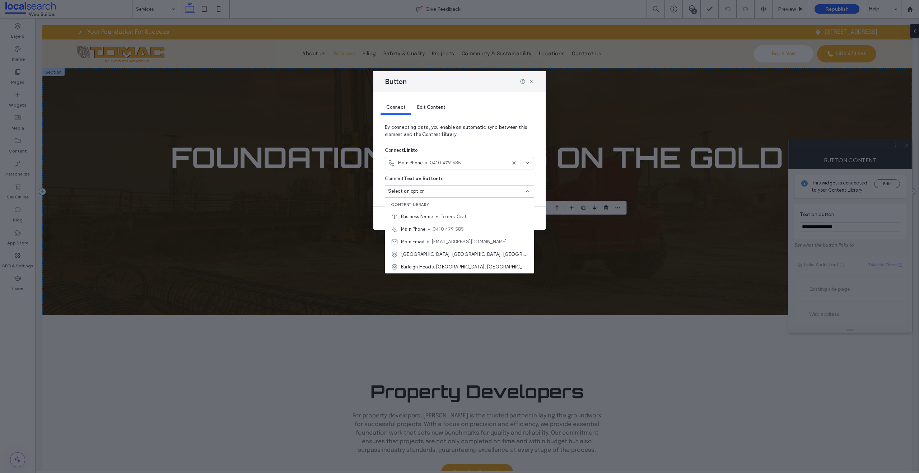
click at [529, 86] on div "Button" at bounding box center [459, 81] width 172 height 21
click at [530, 83] on icon at bounding box center [531, 82] width 6 height 6
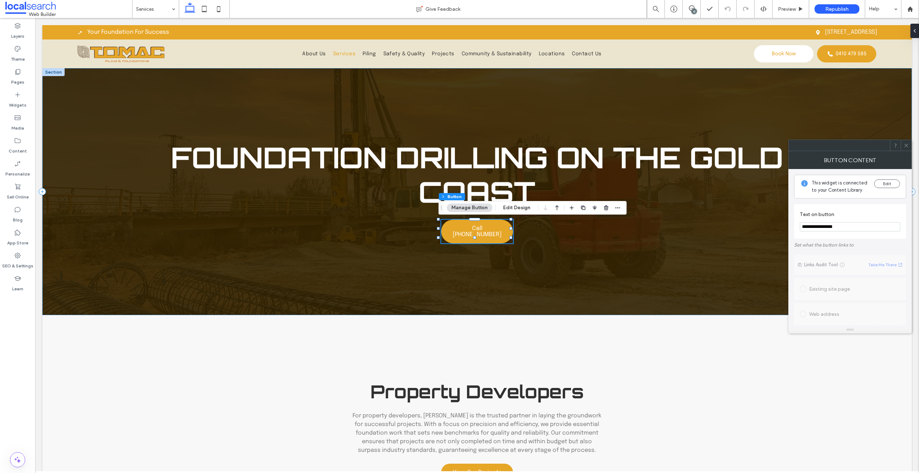
click at [828, 225] on input "**********" at bounding box center [850, 226] width 100 height 9
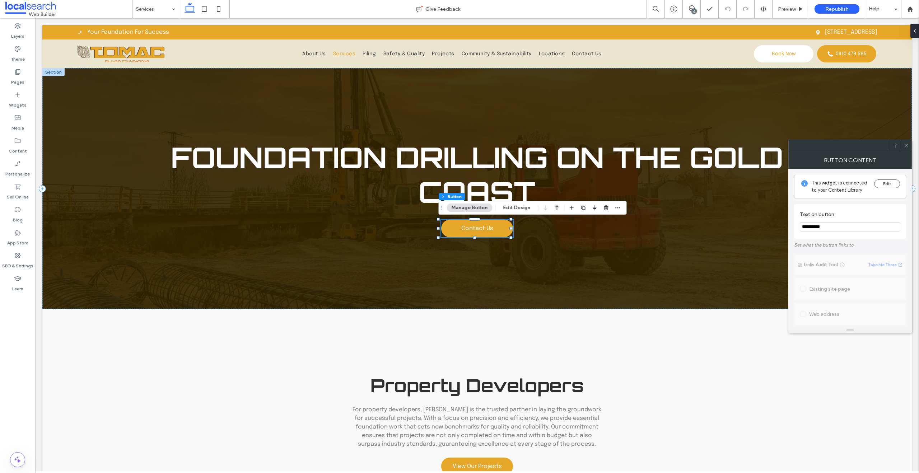
type input "**********"
click at [906, 148] on span at bounding box center [905, 145] width 5 height 11
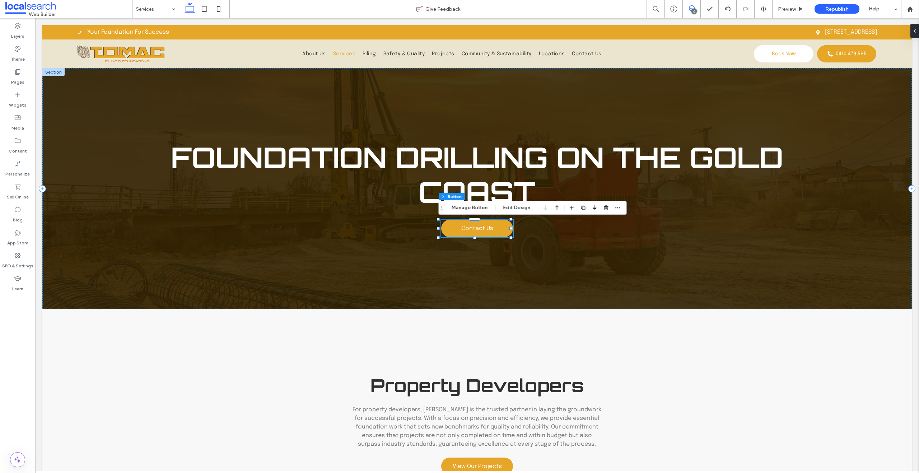
click at [696, 7] on span at bounding box center [692, 8] width 18 height 6
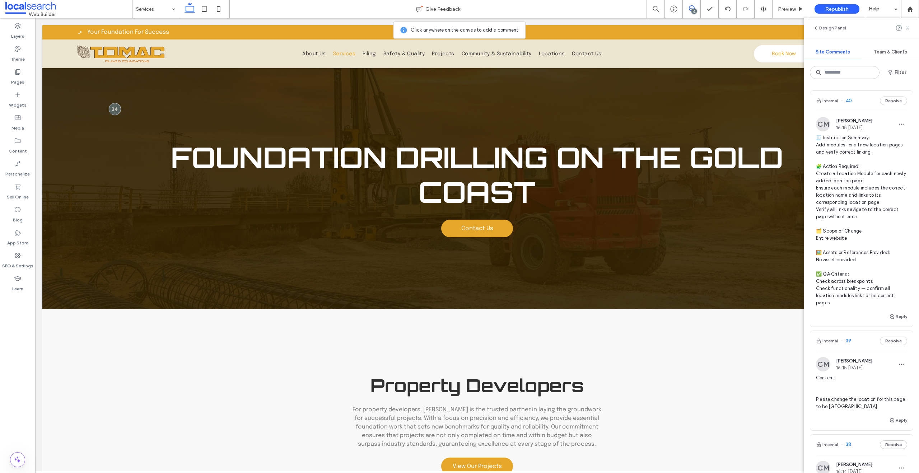
click at [873, 408] on span "Content Please change the location for this page to be [GEOGRAPHIC_DATA]" at bounding box center [861, 392] width 91 height 36
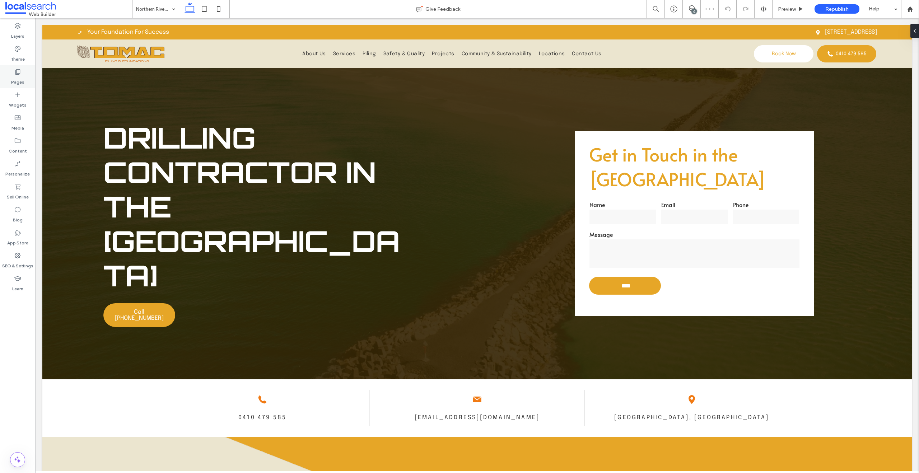
click at [17, 81] on label "Pages" at bounding box center [17, 80] width 13 height 10
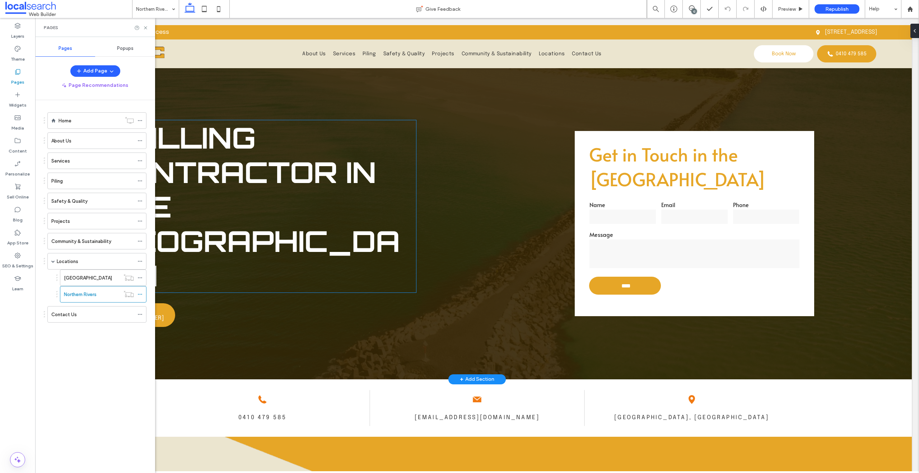
click at [293, 216] on span "Drilling Contractor in the Northern Rivers" at bounding box center [251, 207] width 296 height 174
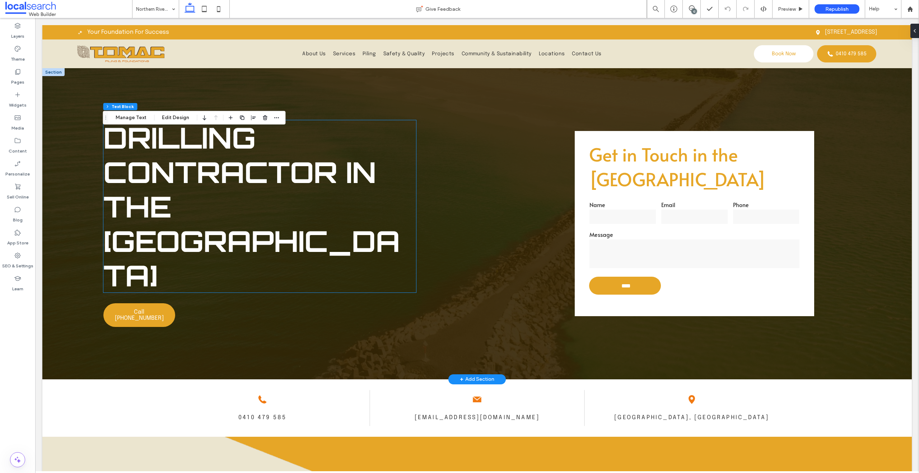
click at [293, 216] on div "Drilling Contractor in the Northern Rivers" at bounding box center [259, 206] width 313 height 172
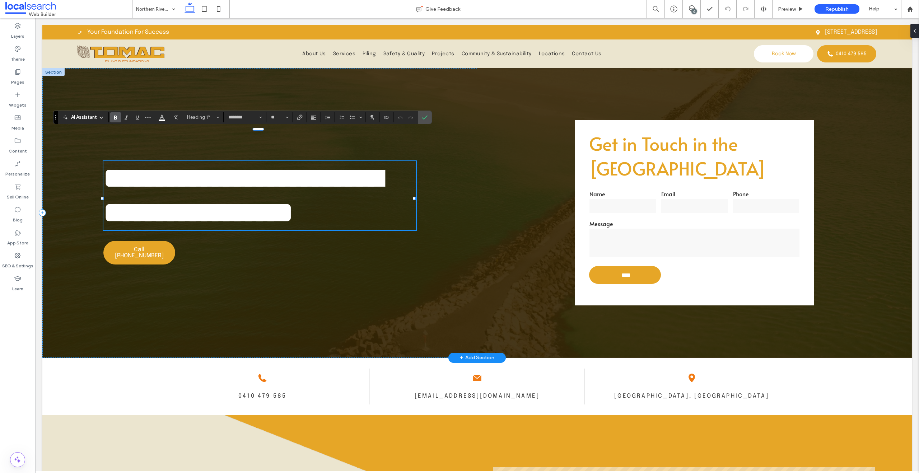
click at [263, 226] on span "**********" at bounding box center [242, 195] width 279 height 63
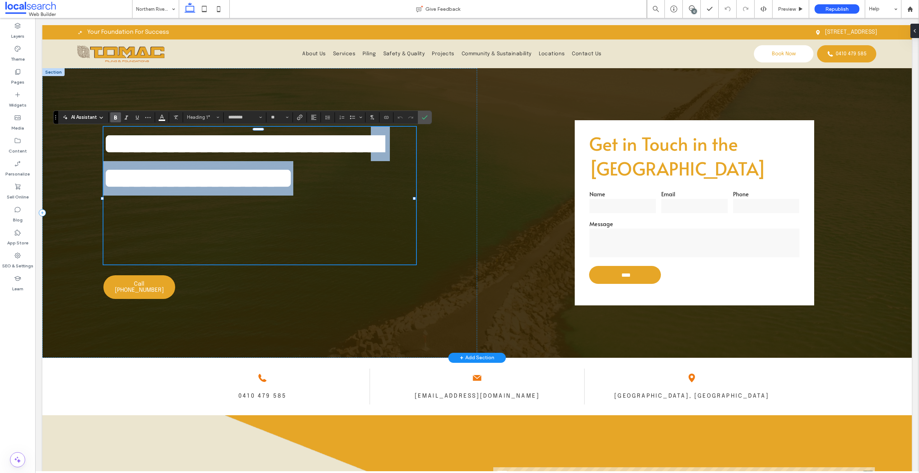
drag, startPoint x: 270, startPoint y: 256, endPoint x: 114, endPoint y: 218, distance: 160.5
click at [114, 196] on h1 "**********" at bounding box center [258, 161] width 311 height 69
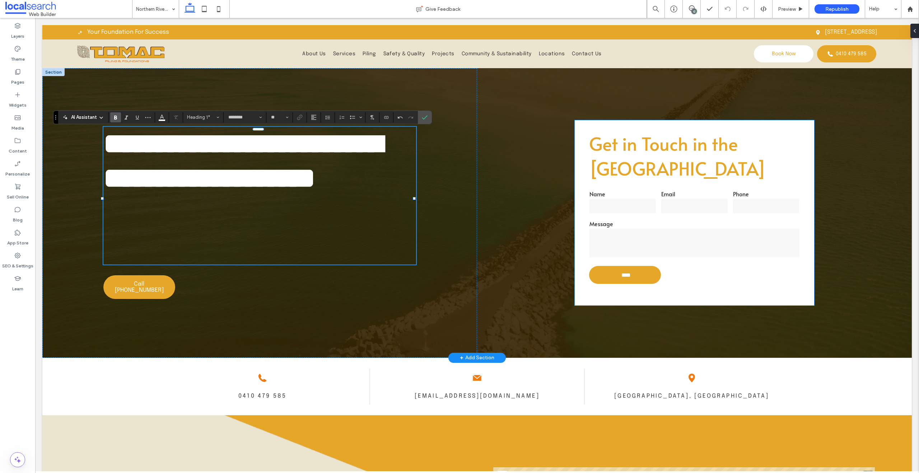
click at [642, 160] on span "Get in Touch in the Northern Rivers" at bounding box center [677, 156] width 177 height 50
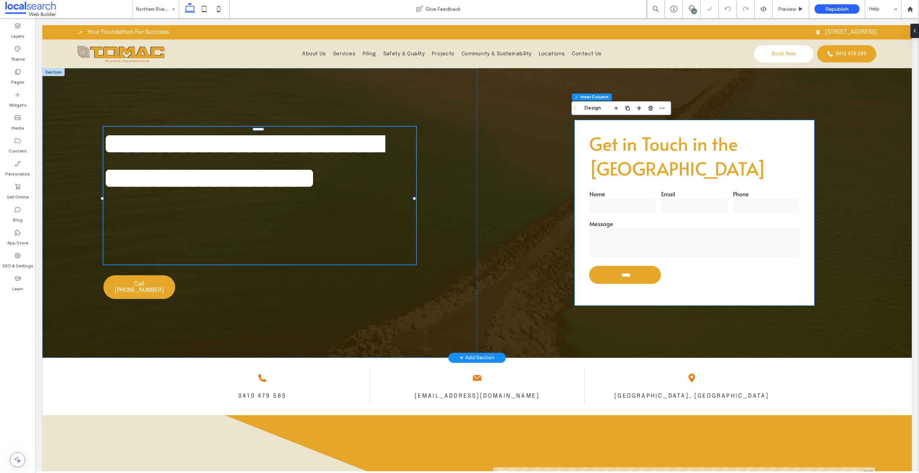
click at [642, 160] on span "Get in Touch in the Northern Rivers" at bounding box center [677, 156] width 177 height 50
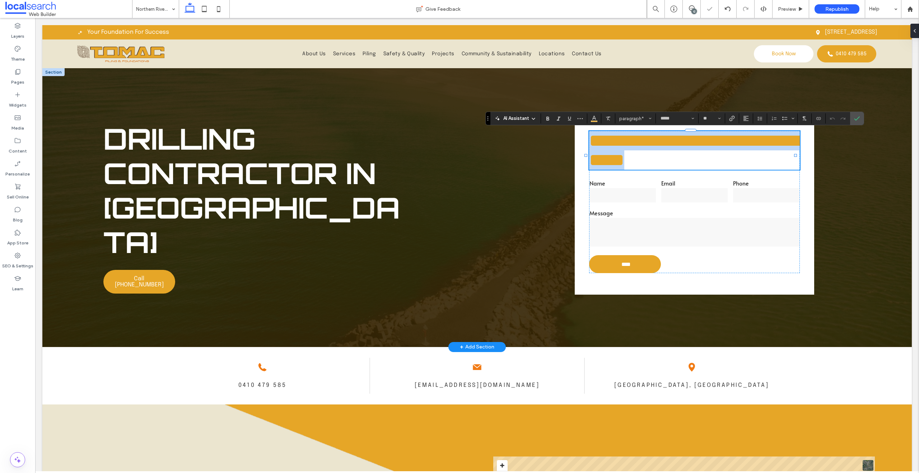
click at [650, 166] on span "**********" at bounding box center [696, 150] width 215 height 37
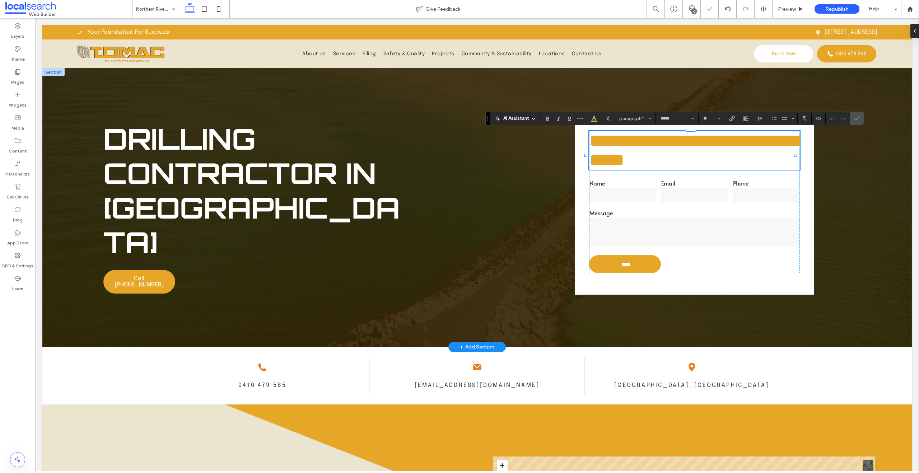
click at [706, 169] on span "**********" at bounding box center [696, 150] width 215 height 37
drag, startPoint x: 710, startPoint y: 172, endPoint x: 711, endPoint y: 147, distance: 24.8
click at [711, 147] on p "**********" at bounding box center [694, 150] width 210 height 39
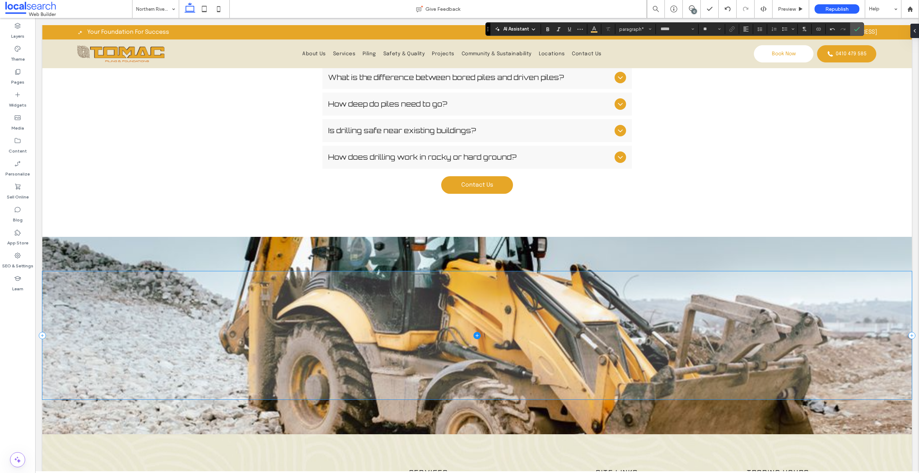
scroll to position [1425, 0]
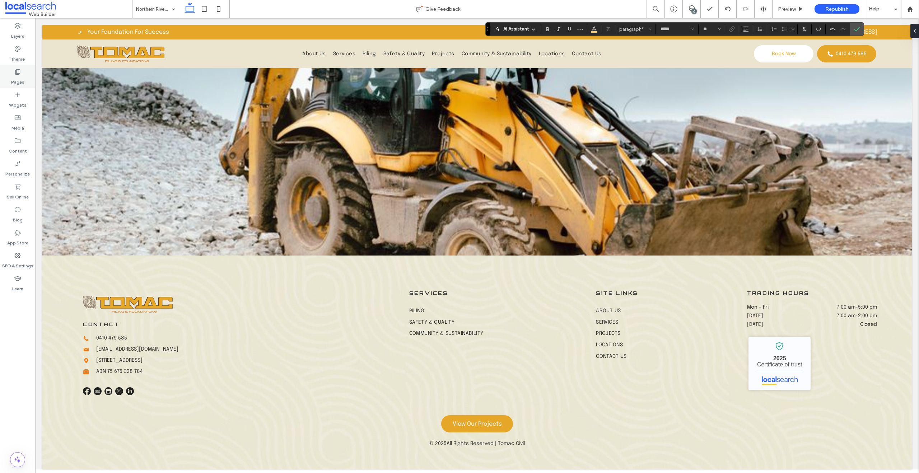
click at [28, 75] on div "Pages" at bounding box center [17, 76] width 35 height 23
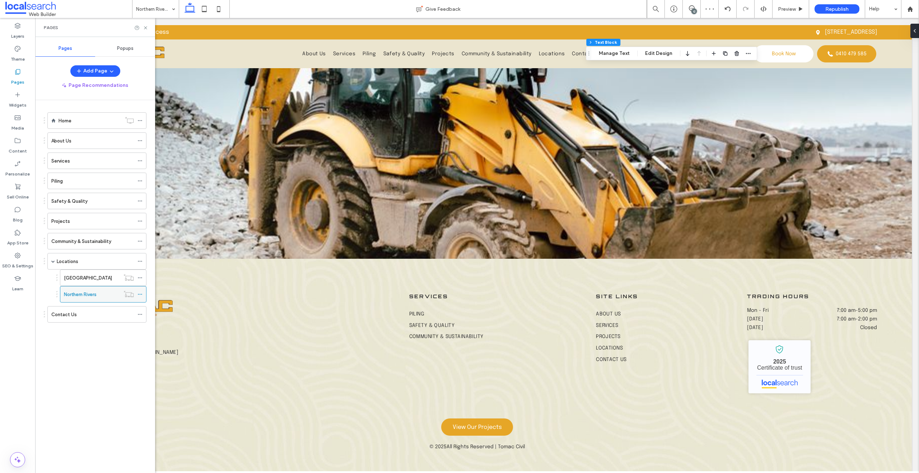
click at [141, 291] on span at bounding box center [139, 294] width 5 height 11
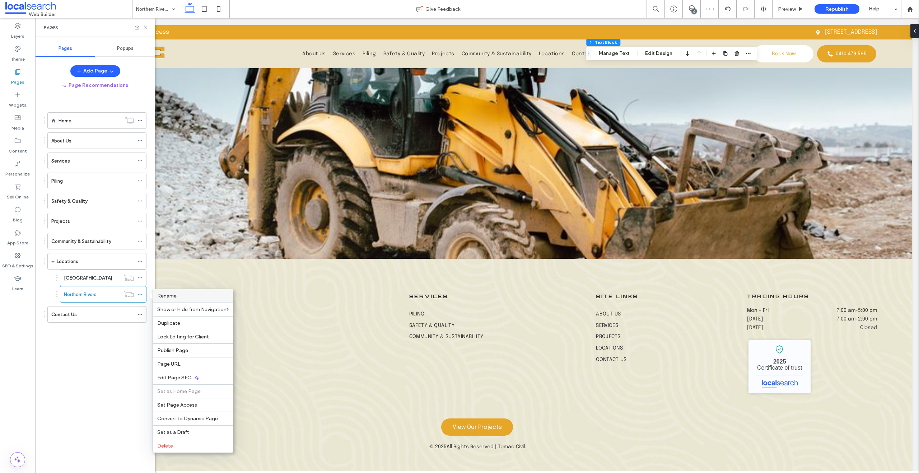
click at [173, 297] on span "Rename" at bounding box center [166, 296] width 19 height 6
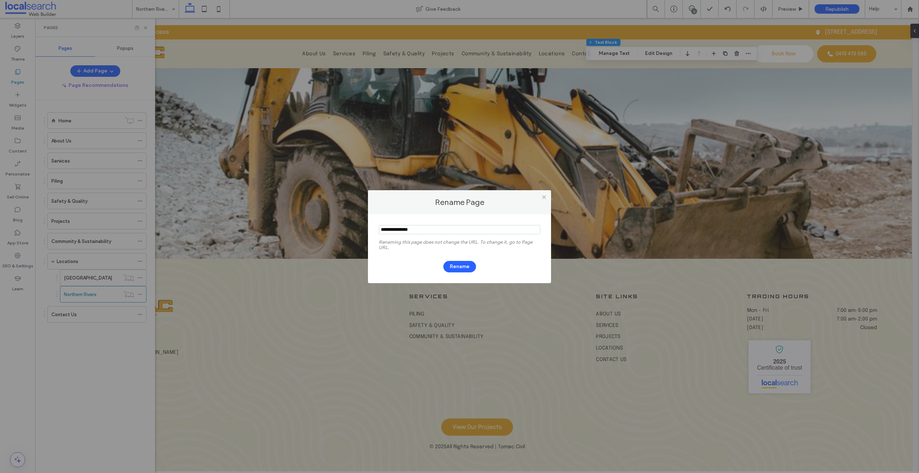
click at [406, 226] on input "notEmpty" at bounding box center [460, 229] width 162 height 9
type input "**********"
click at [454, 265] on button "Rename" at bounding box center [459, 266] width 33 height 11
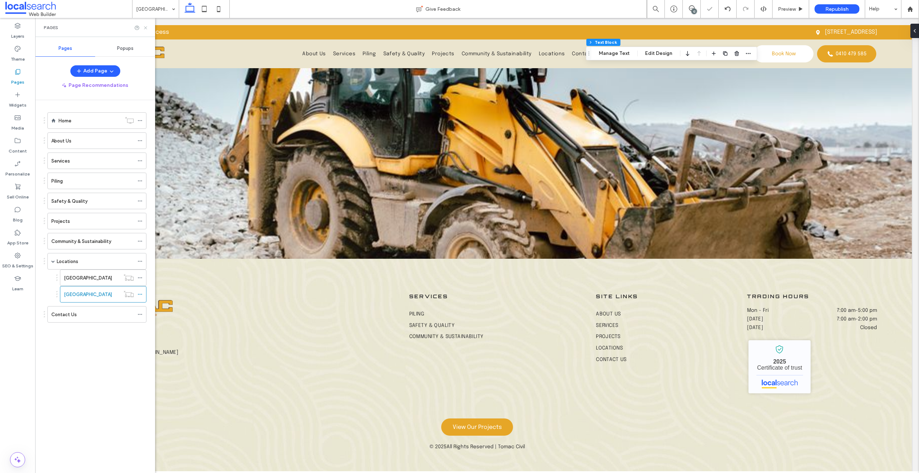
drag, startPoint x: 147, startPoint y: 28, endPoint x: 112, endPoint y: 1, distance: 44.4
click at [147, 28] on icon at bounding box center [145, 27] width 5 height 5
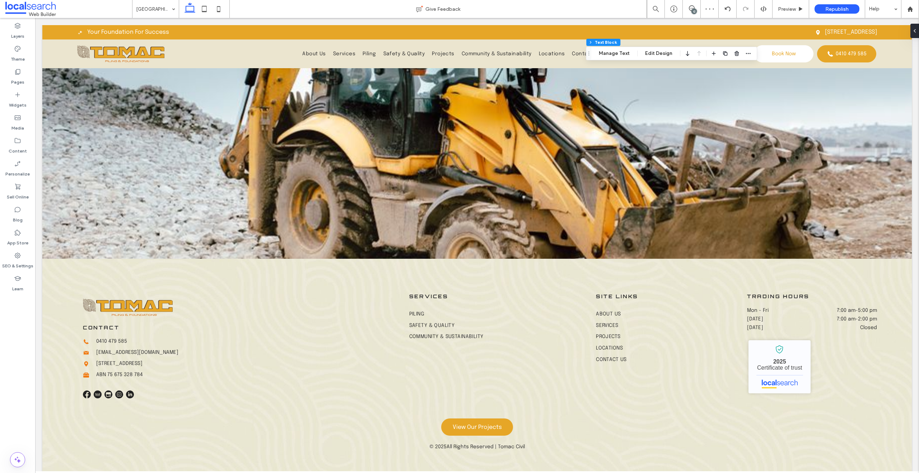
click at [693, 10] on div "12" at bounding box center [693, 11] width 5 height 5
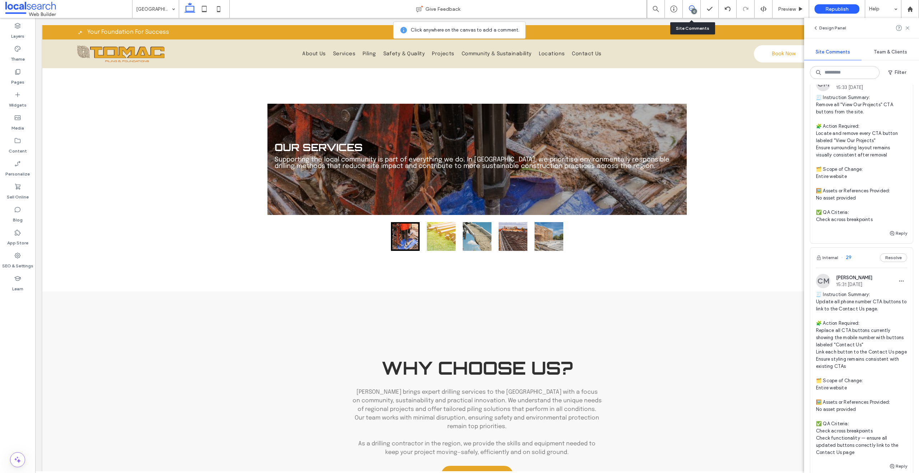
scroll to position [2069, 0]
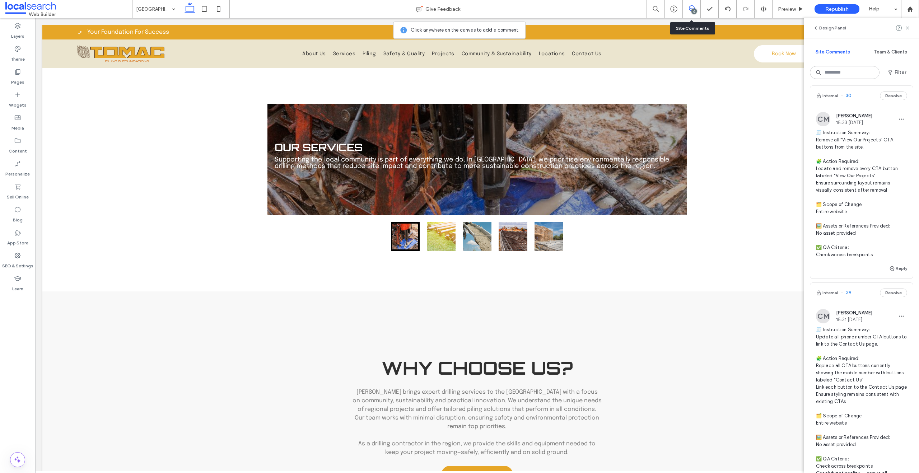
click at [856, 238] on span "🧾 Instruction Summary: Remove all "View Our Projects" CTA buttons from the site…" at bounding box center [861, 193] width 91 height 129
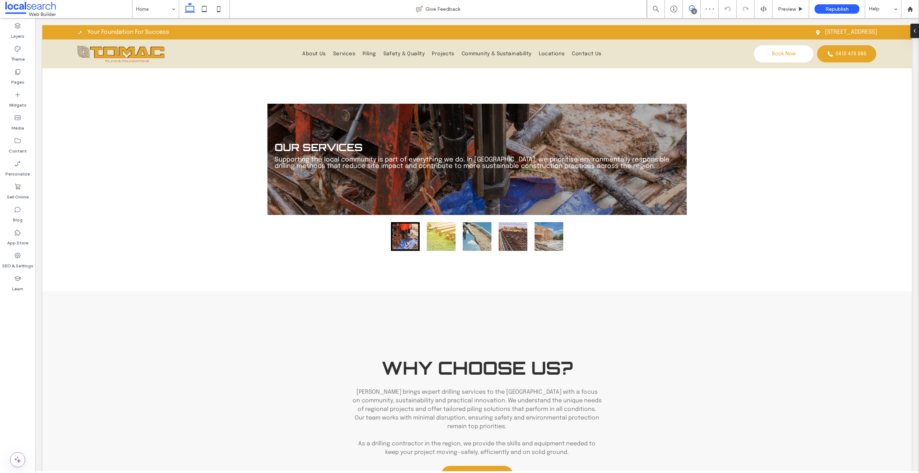
click at [690, 8] on use at bounding box center [692, 8] width 6 height 6
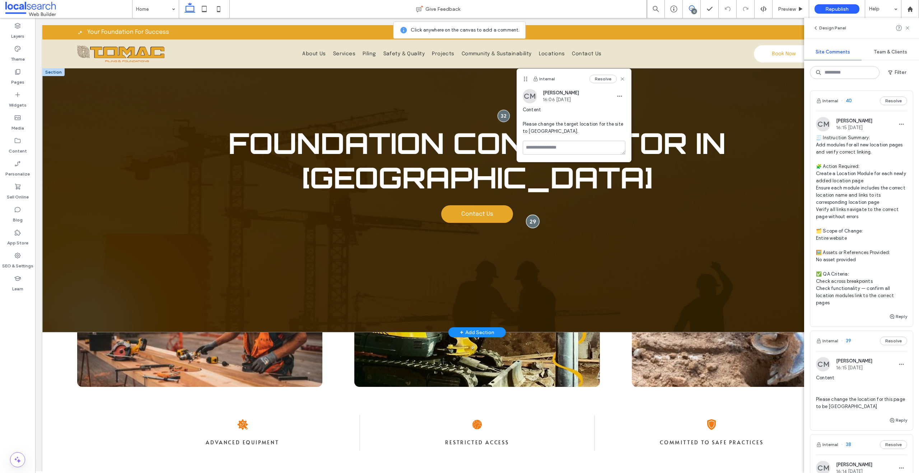
click at [530, 221] on div at bounding box center [532, 221] width 13 height 13
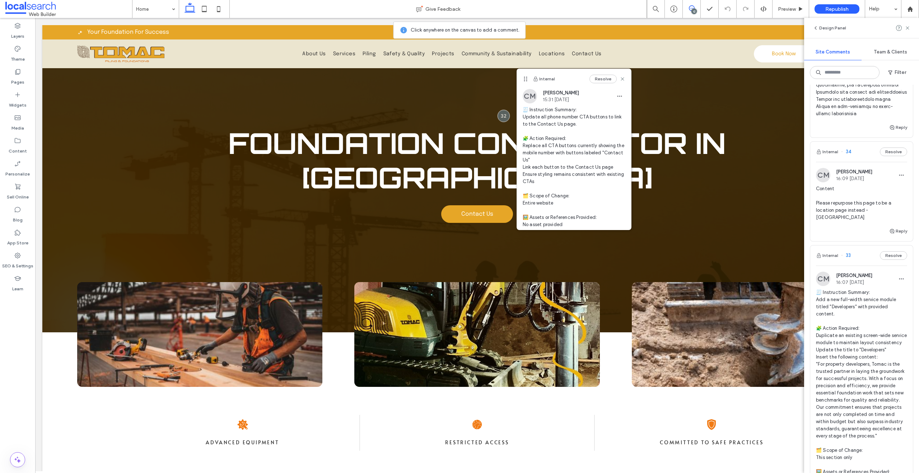
scroll to position [1138, 0]
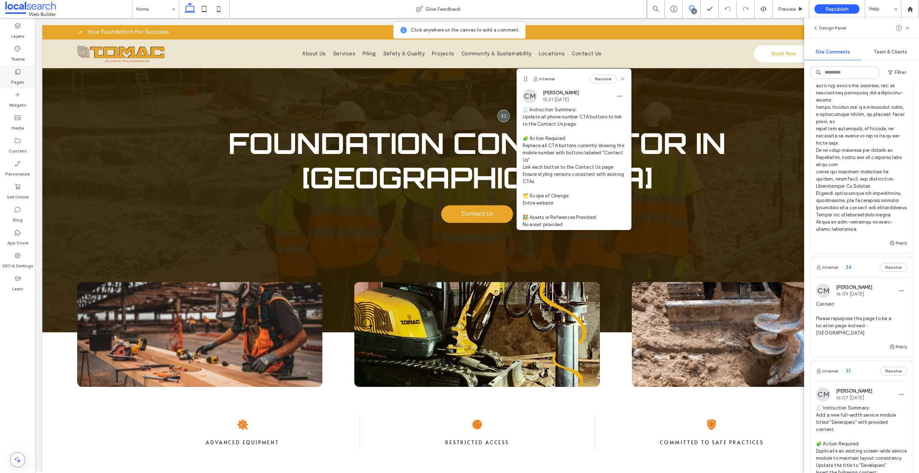
click at [15, 75] on icon at bounding box center [17, 71] width 7 height 7
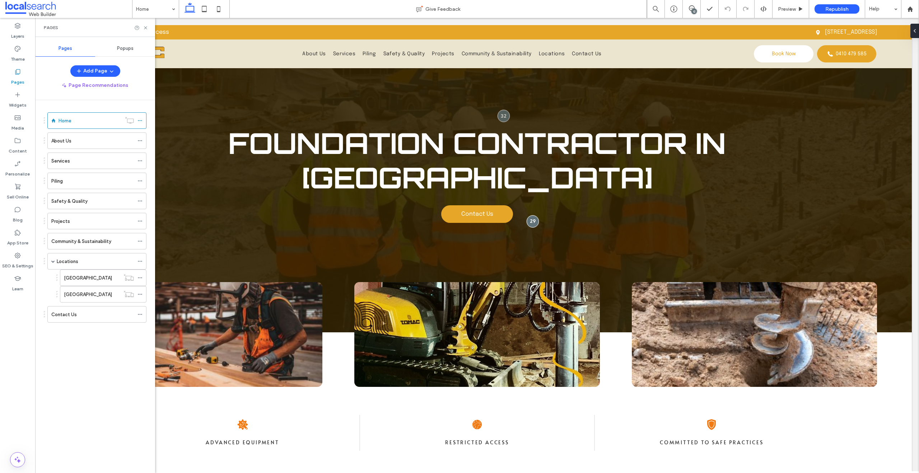
scroll to position [0, 0]
click at [67, 125] on div "Home" at bounding box center [90, 121] width 63 height 16
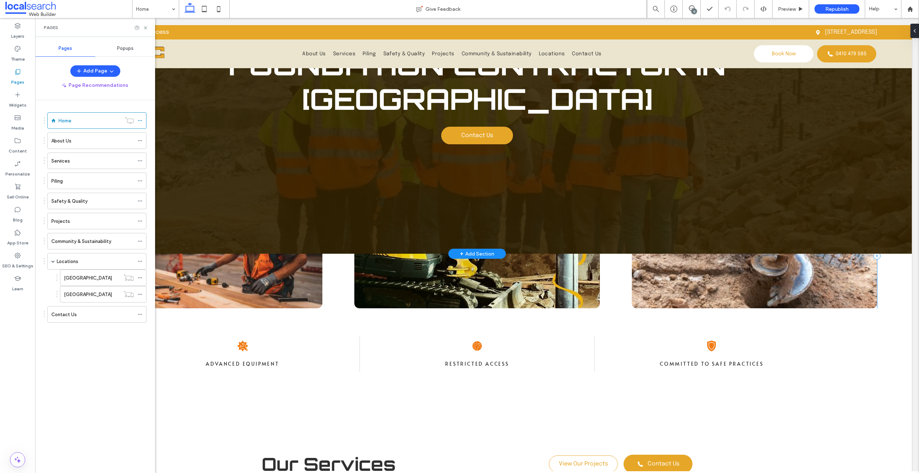
scroll to position [136, 0]
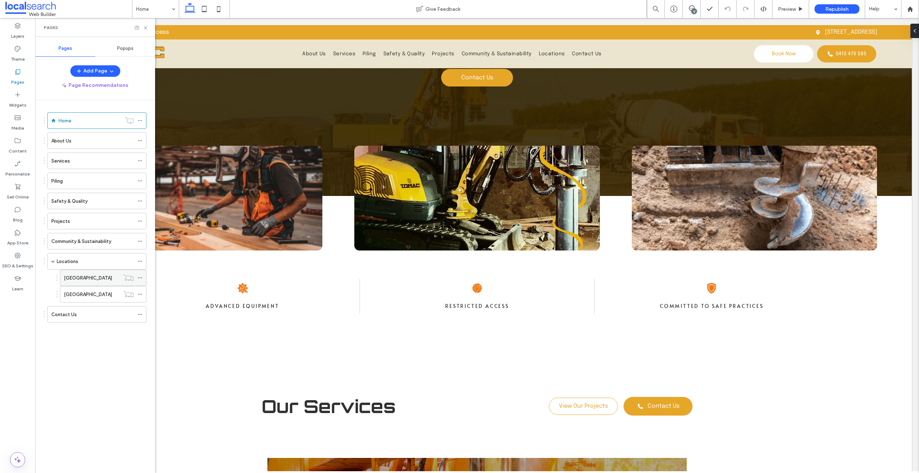
click at [71, 282] on div "[GEOGRAPHIC_DATA]" at bounding box center [92, 278] width 56 height 16
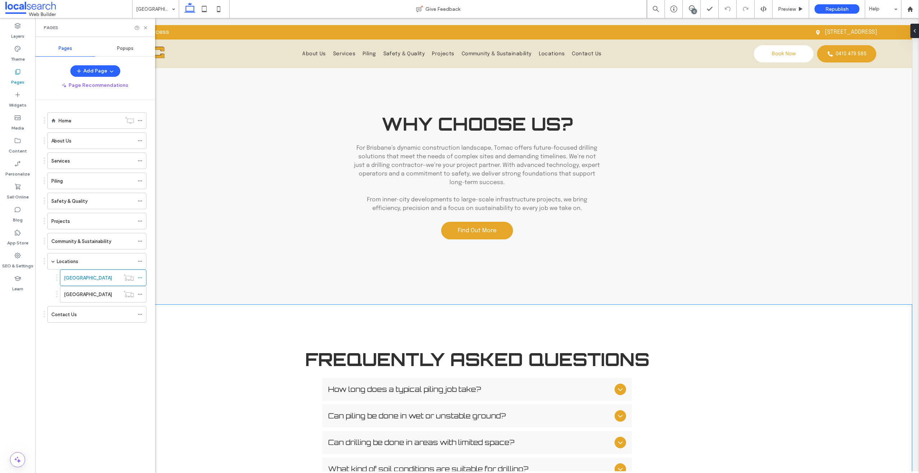
scroll to position [892, 0]
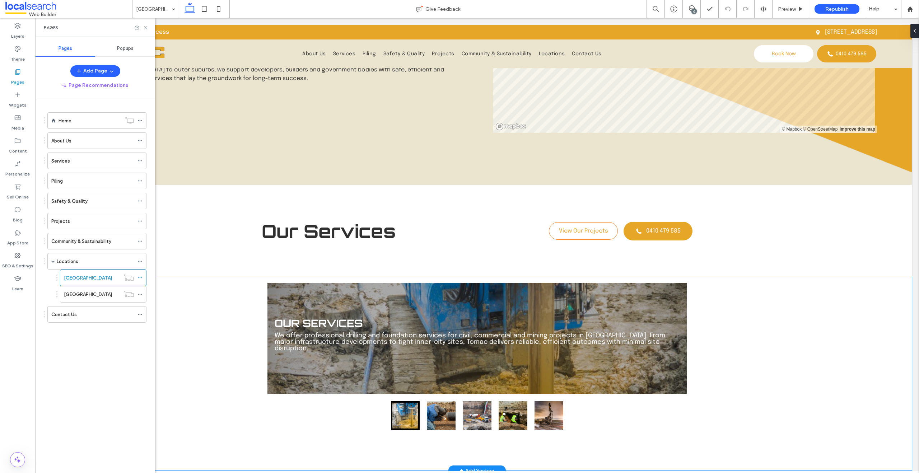
scroll to position [237, 0]
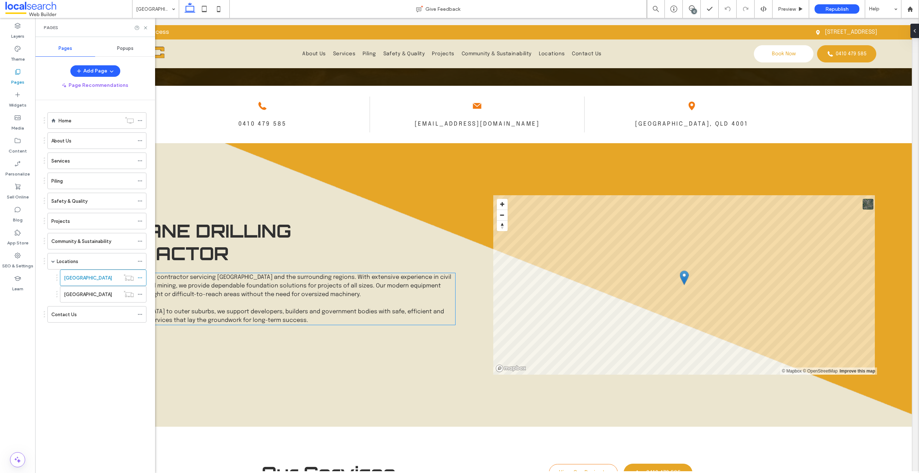
click at [236, 309] on span "From the [GEOGRAPHIC_DATA] to outer suburbs, we support developers, builders an…" at bounding box center [263, 316] width 361 height 15
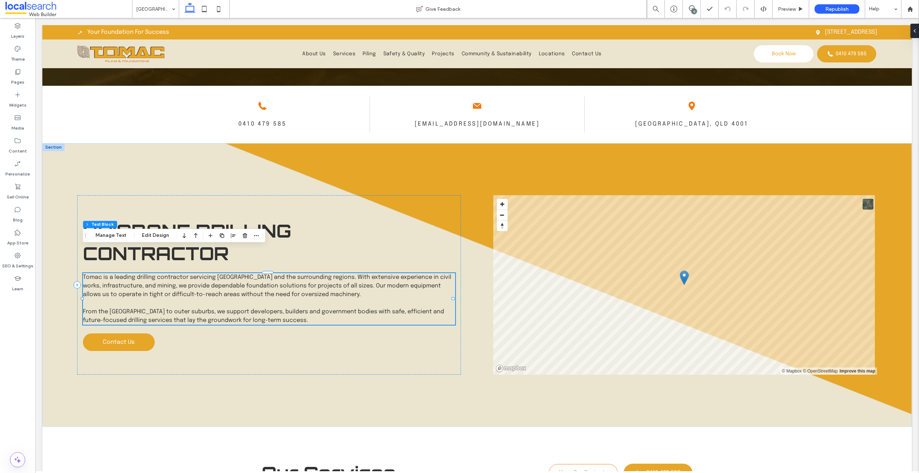
click at [236, 309] on span "From the [GEOGRAPHIC_DATA] to outer suburbs, we support developers, builders an…" at bounding box center [263, 316] width 361 height 15
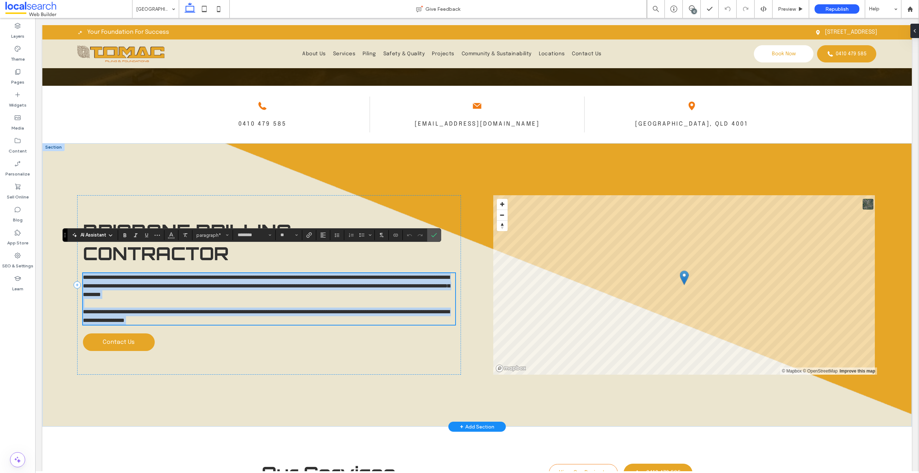
scroll to position [0, 0]
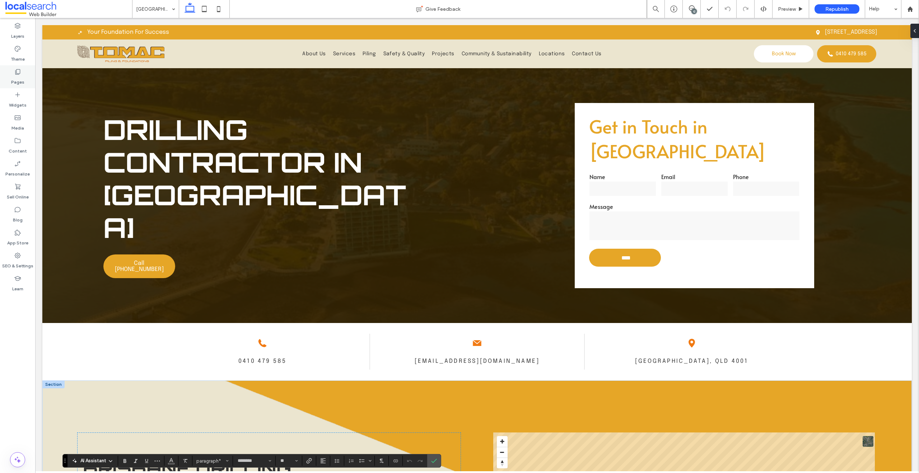
click at [29, 79] on div "Pages" at bounding box center [17, 76] width 35 height 23
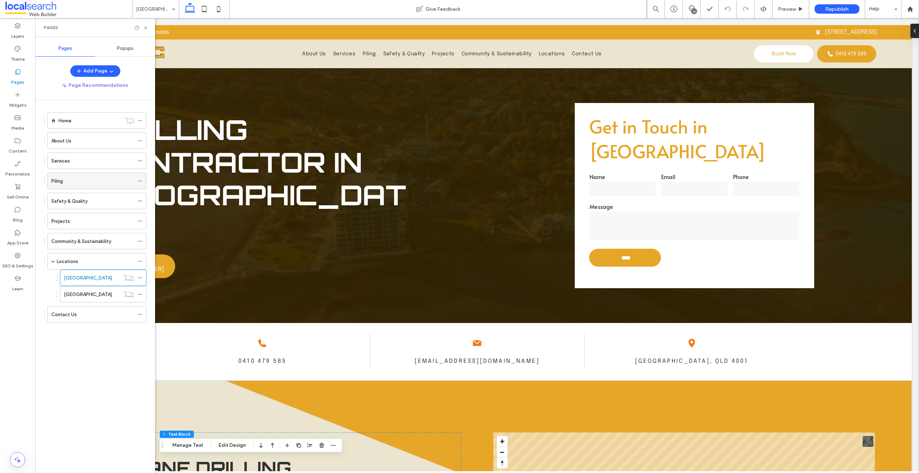
click at [70, 180] on div "Piling" at bounding box center [92, 181] width 83 height 8
click at [692, 11] on div "12" at bounding box center [693, 11] width 5 height 5
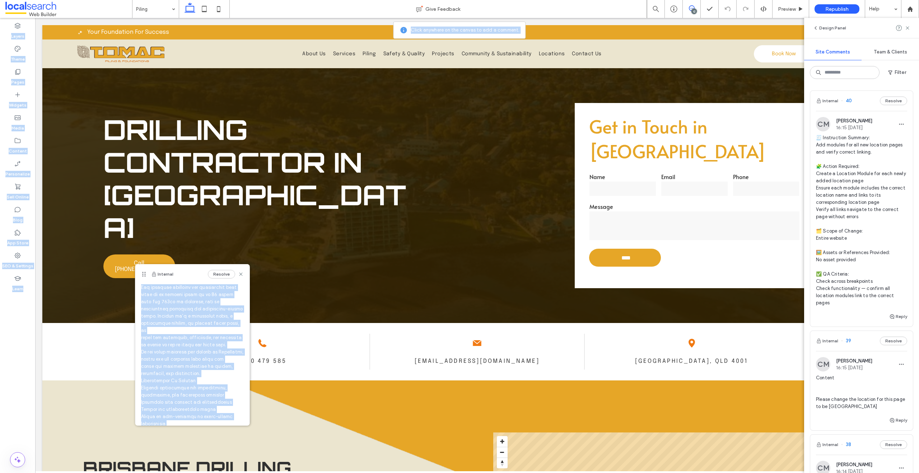
scroll to position [162, 0]
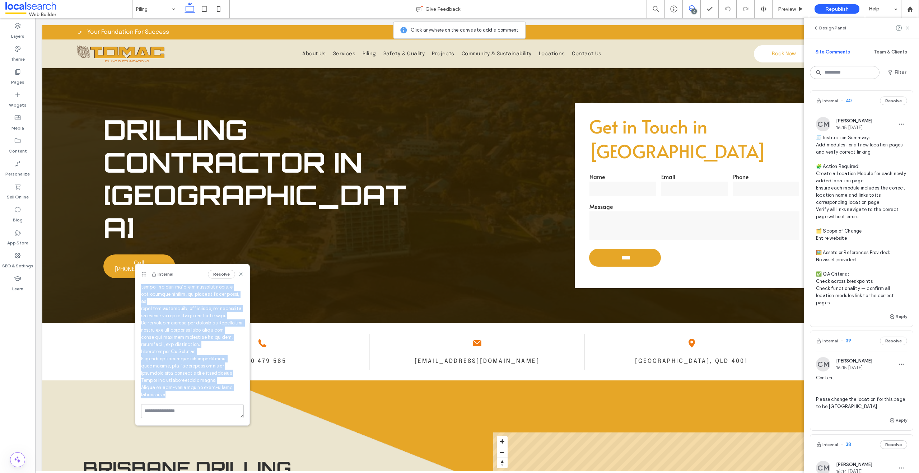
drag, startPoint x: 140, startPoint y: 307, endPoint x: 223, endPoint y: 399, distance: 123.5
click at [223, 399] on div "CM [PERSON_NAME] 16:11 [DATE]" at bounding box center [192, 277] width 114 height 253
copy span "Loremip Dol sitametc adi elitse do eiusmo. Tempor incidi utl etdolor ma aliq en…"
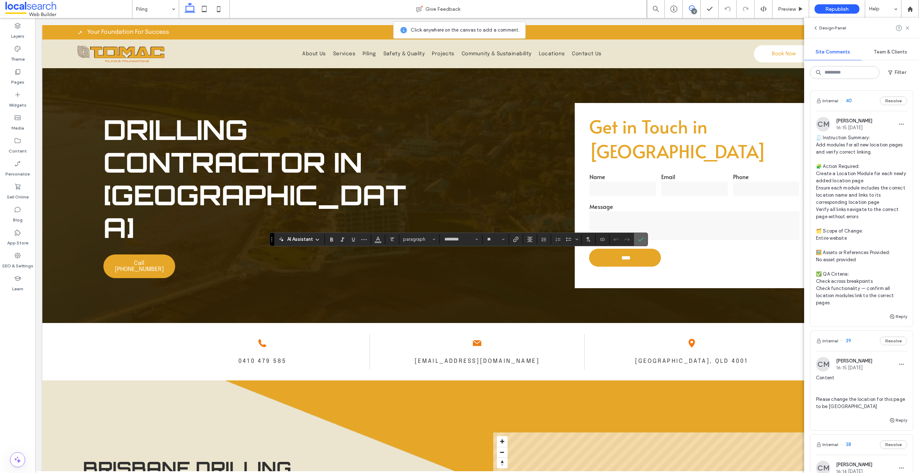
click at [645, 239] on label "Confirm" at bounding box center [640, 239] width 11 height 13
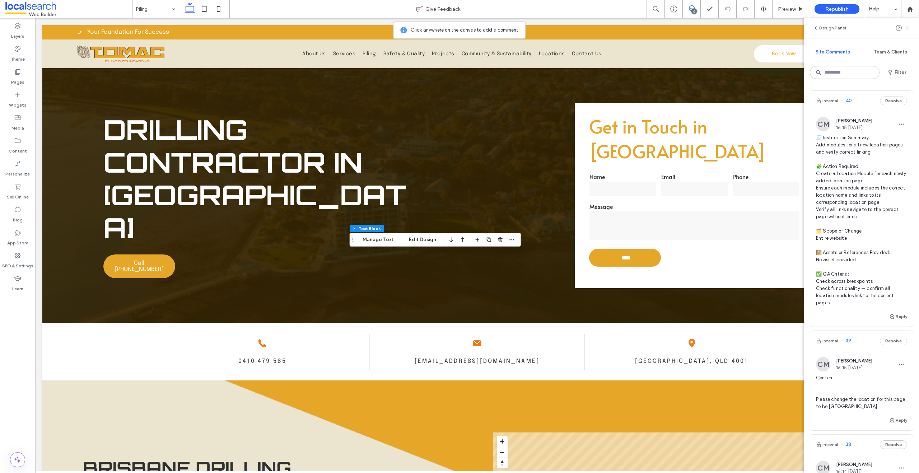
click at [907, 27] on icon at bounding box center [907, 28] width 6 height 6
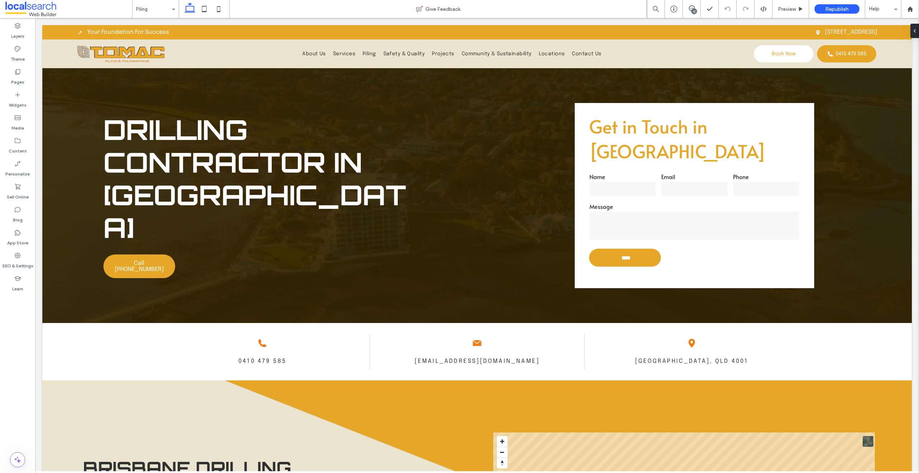
type input "********"
type input "**"
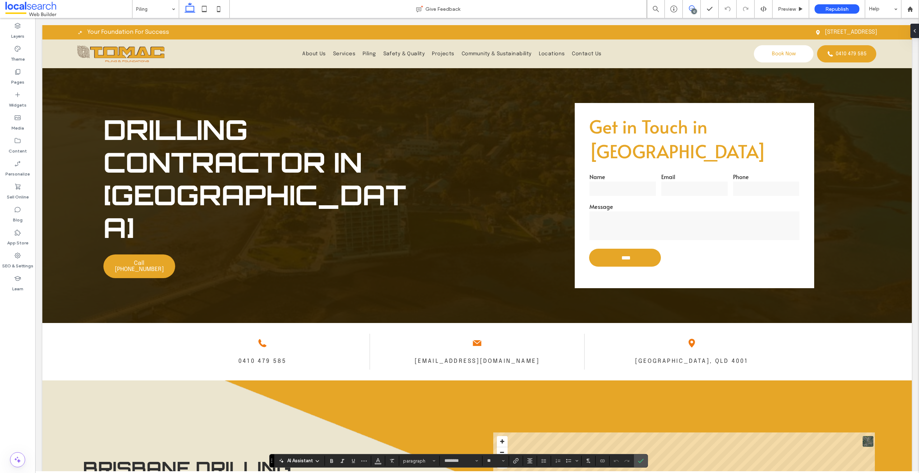
click at [692, 7] on icon at bounding box center [692, 8] width 6 height 6
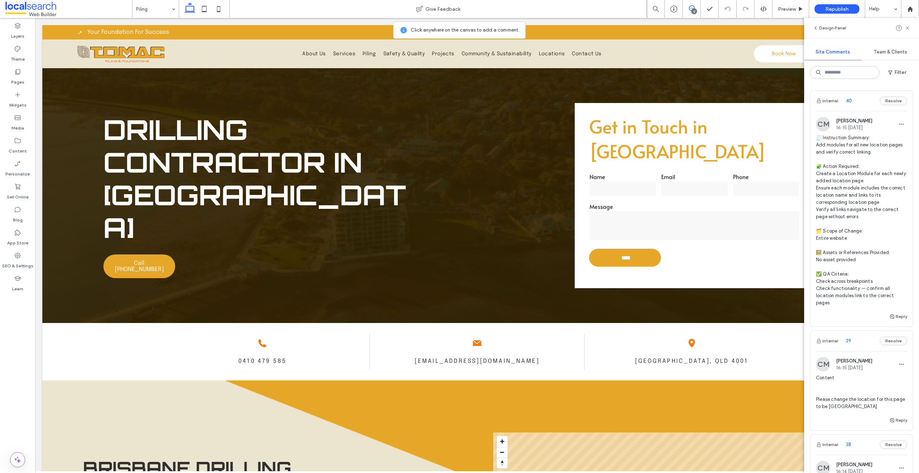
click at [692, 8] on use at bounding box center [692, 8] width 6 height 6
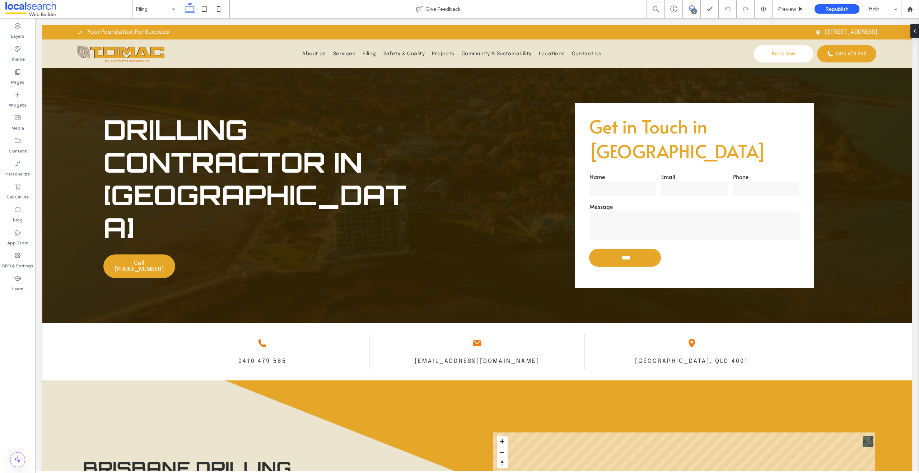
click at [696, 8] on span at bounding box center [692, 8] width 18 height 6
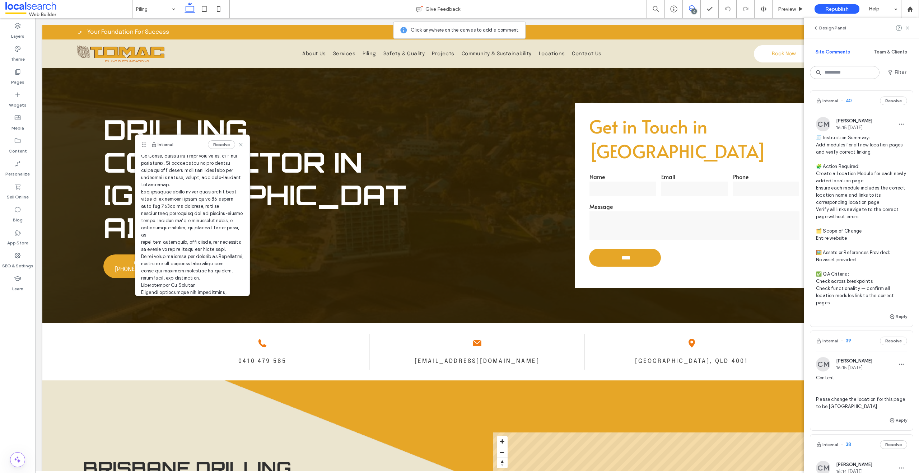
scroll to position [70, 0]
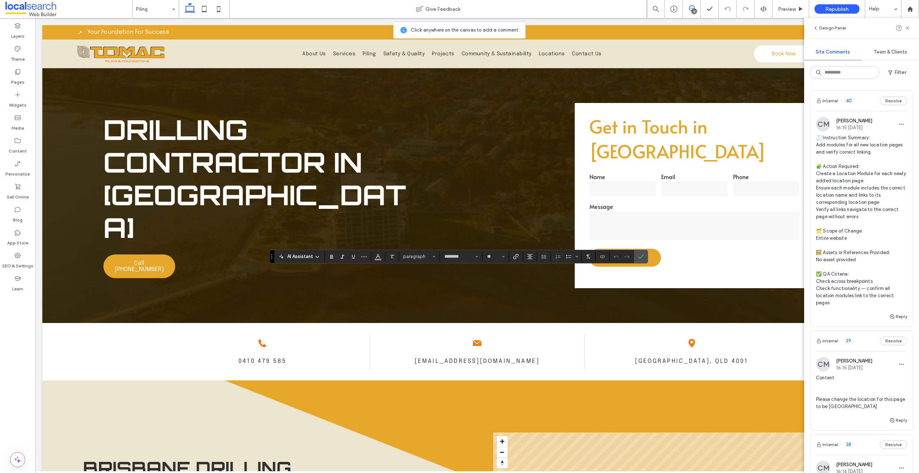
type input "**"
click at [644, 256] on label "Confirm" at bounding box center [640, 256] width 11 height 13
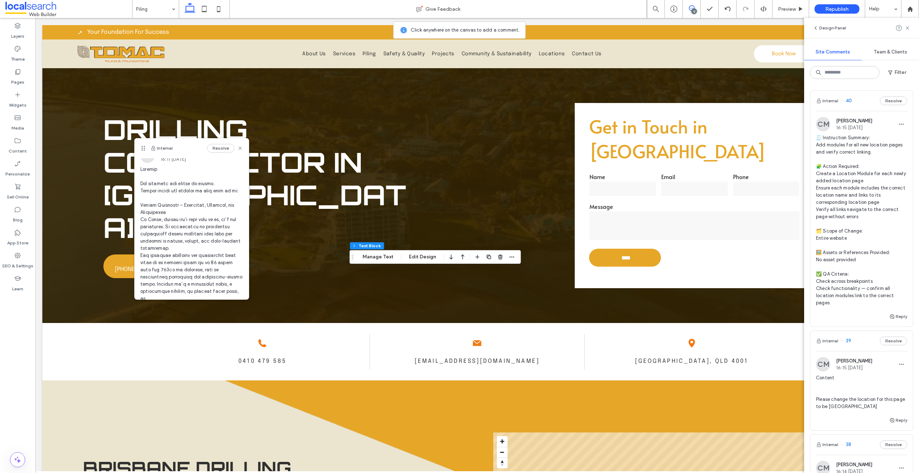
scroll to position [0, 0]
click at [238, 149] on use at bounding box center [239, 148] width 3 height 3
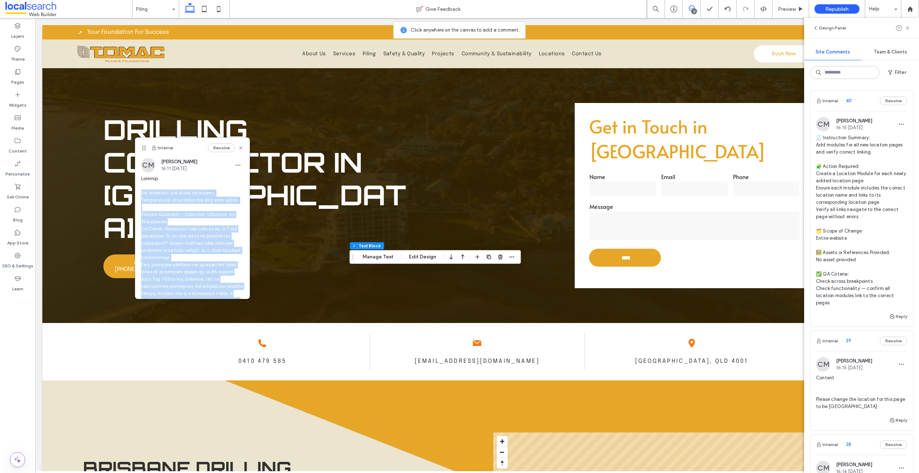
drag, startPoint x: 191, startPoint y: 271, endPoint x: 142, endPoint y: 195, distance: 90.4
click at [142, 195] on span at bounding box center [192, 290] width 103 height 230
copy span "Lor ipsumdol sit ametco ad elitse. Doeius tempor inc utlabor et dolo magn al en…"
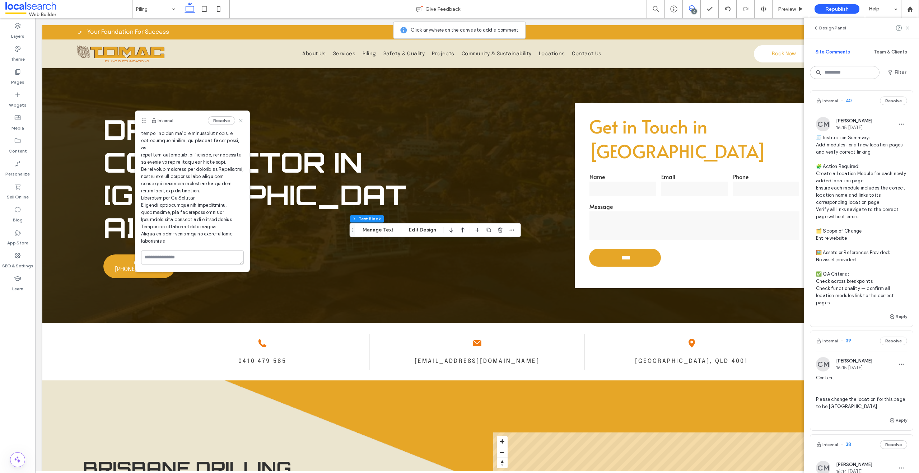
scroll to position [162, 0]
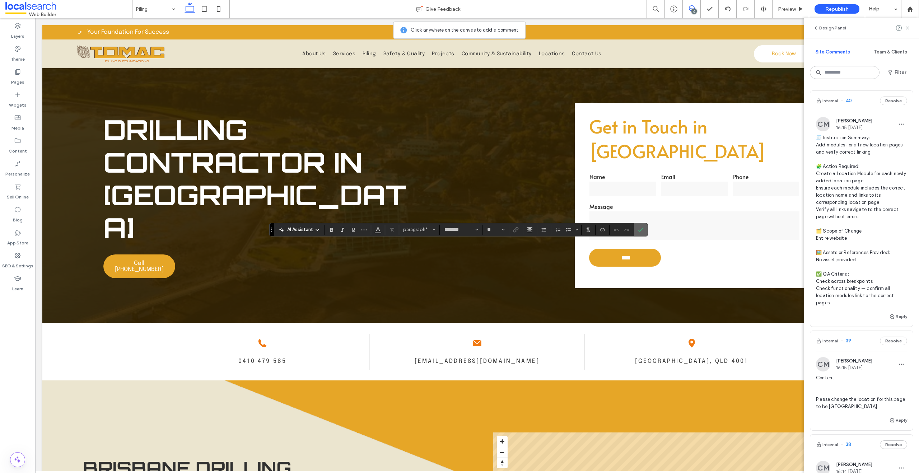
click at [639, 230] on icon "Confirm" at bounding box center [641, 230] width 6 height 6
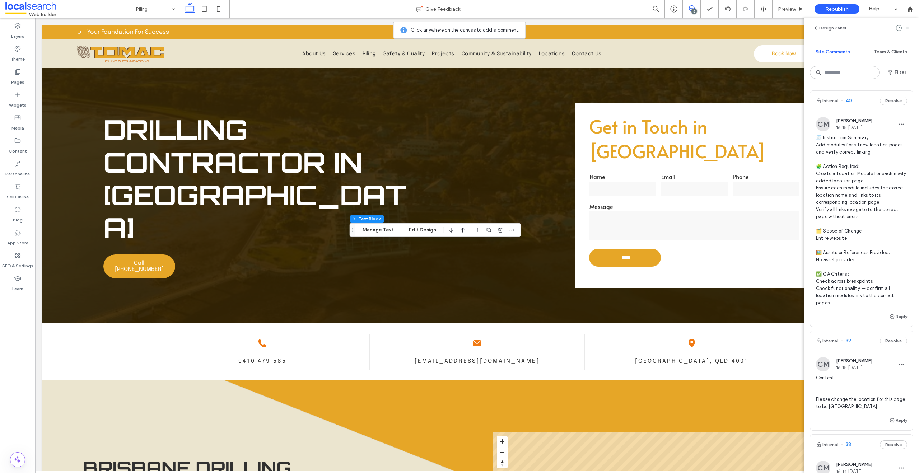
click at [908, 29] on icon at bounding box center [907, 28] width 6 height 6
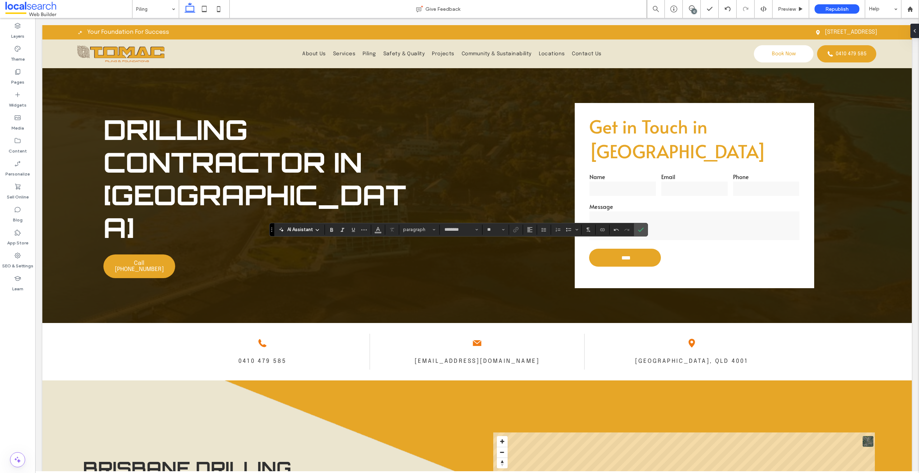
type input "**"
click at [392, 229] on icon "Clear Format" at bounding box center [392, 230] width 6 height 6
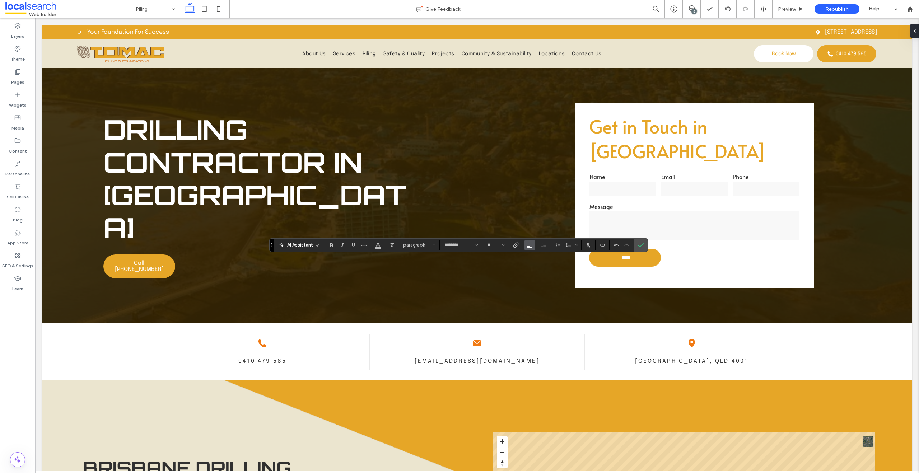
click at [528, 247] on use "Alignment" at bounding box center [529, 245] width 5 height 5
click at [541, 258] on div "ui.textEditor.alignment.left" at bounding box center [536, 257] width 9 height 6
click at [638, 249] on span "Confirm" at bounding box center [639, 245] width 3 height 13
click at [642, 247] on icon "Confirm" at bounding box center [641, 245] width 6 height 6
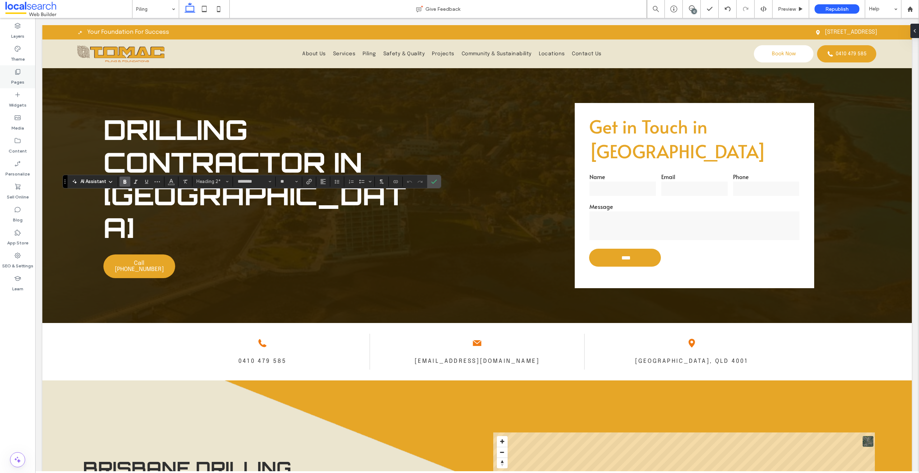
click at [13, 74] on div "Pages" at bounding box center [17, 76] width 35 height 23
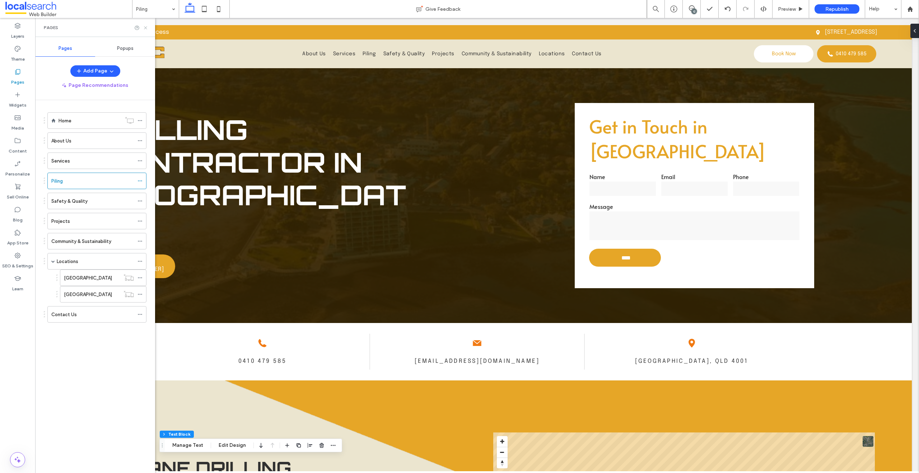
click at [144, 29] on icon at bounding box center [145, 27] width 5 height 5
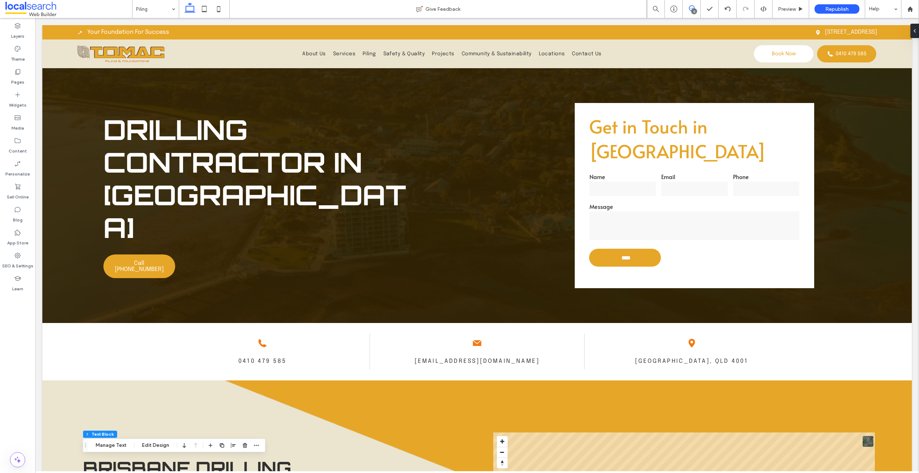
click at [689, 11] on icon at bounding box center [692, 8] width 6 height 6
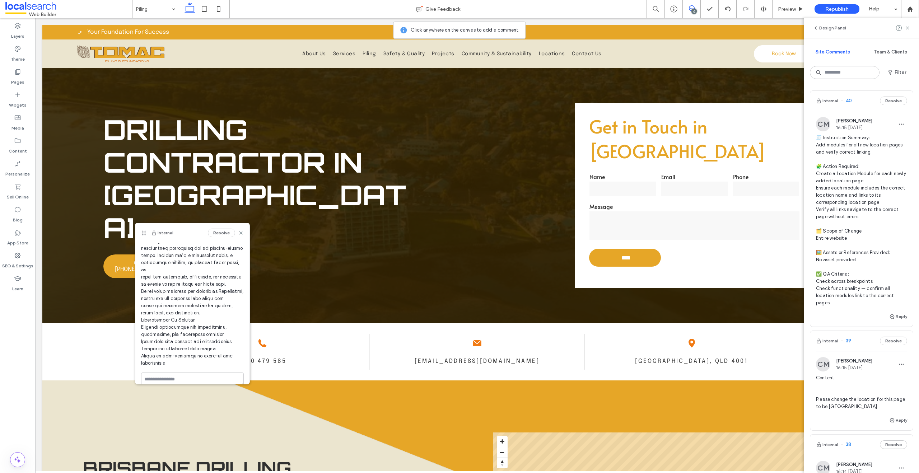
scroll to position [129, 0]
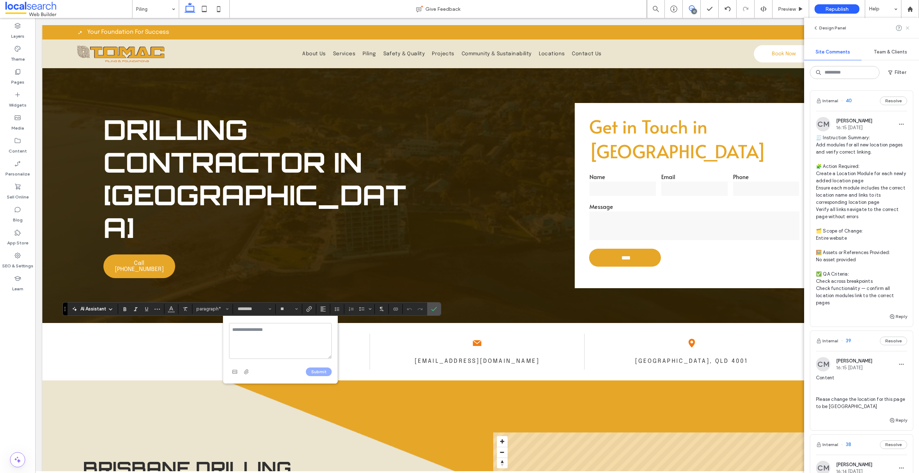
click at [907, 26] on icon at bounding box center [907, 28] width 6 height 6
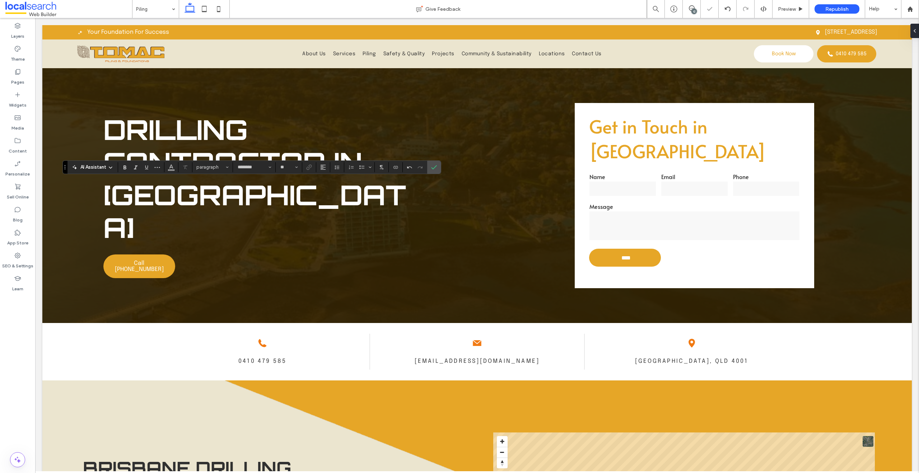
type input "**"
click at [359, 165] on icon "Bulleted List" at bounding box center [362, 167] width 6 height 6
click at [438, 165] on label "Confirm" at bounding box center [434, 168] width 11 height 13
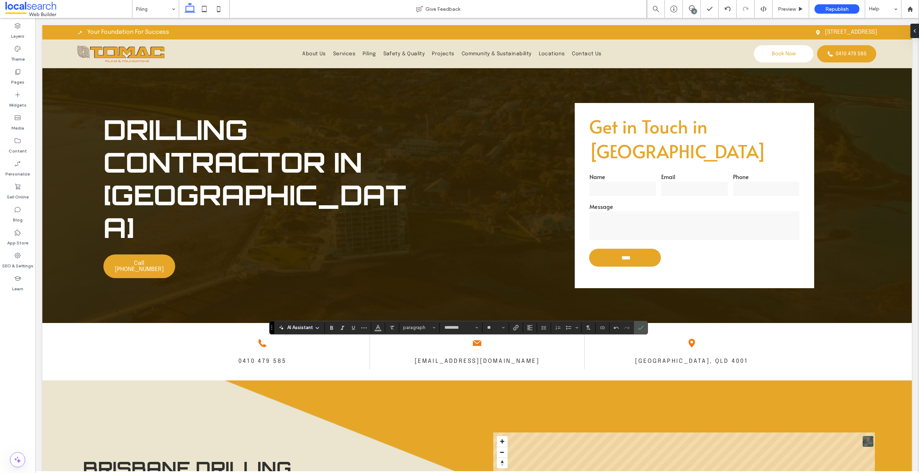
click at [698, 13] on div "12" at bounding box center [692, 9] width 18 height 18
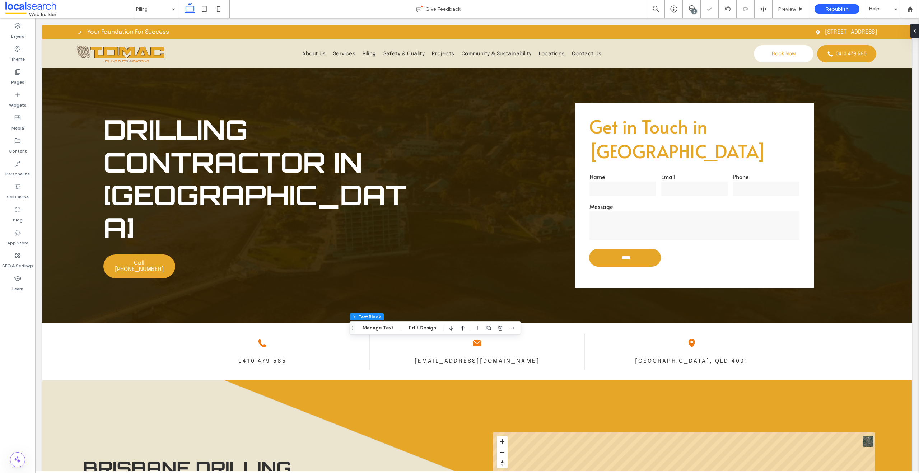
click at [696, 11] on div "12" at bounding box center [693, 11] width 5 height 5
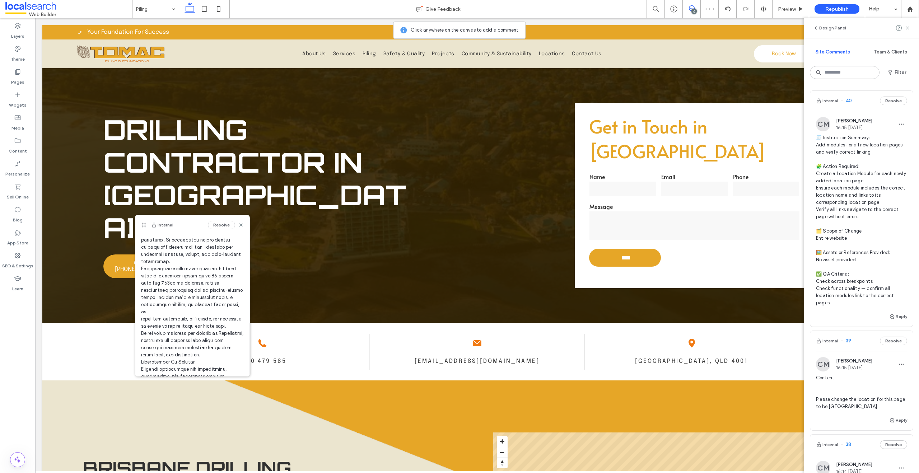
scroll to position [162, 0]
click at [183, 362] on textarea at bounding box center [192, 362] width 103 height 14
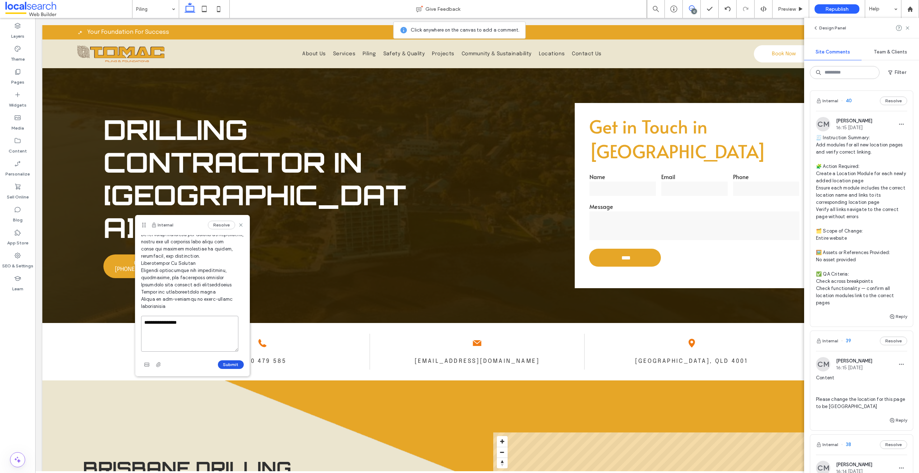
type textarea "**********"
click at [226, 367] on button "Submit" at bounding box center [231, 364] width 26 height 9
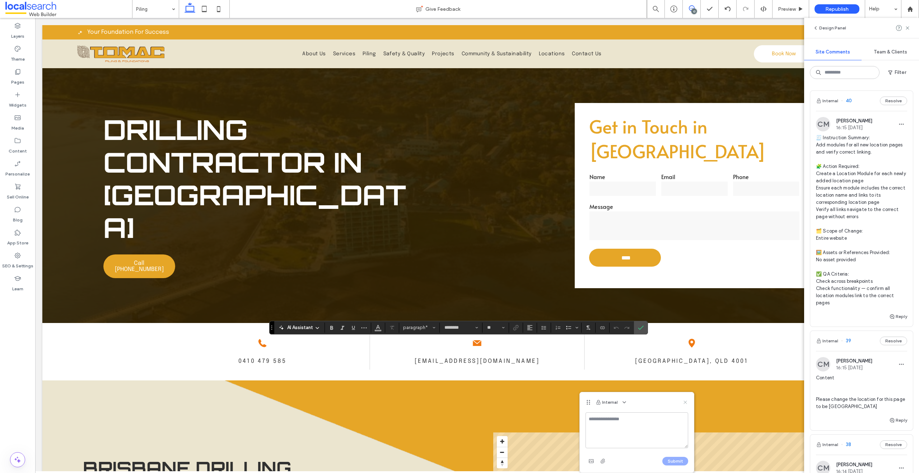
click at [686, 400] on icon at bounding box center [685, 402] width 6 height 6
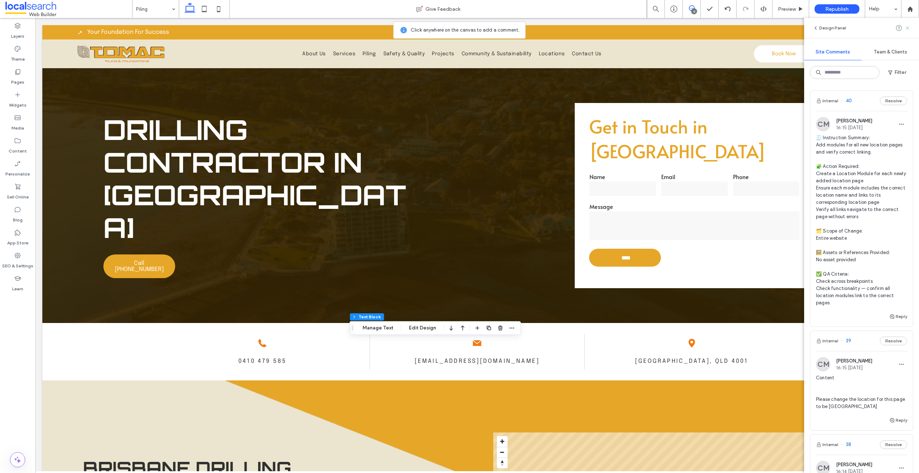
click at [907, 28] on use at bounding box center [907, 27] width 3 height 3
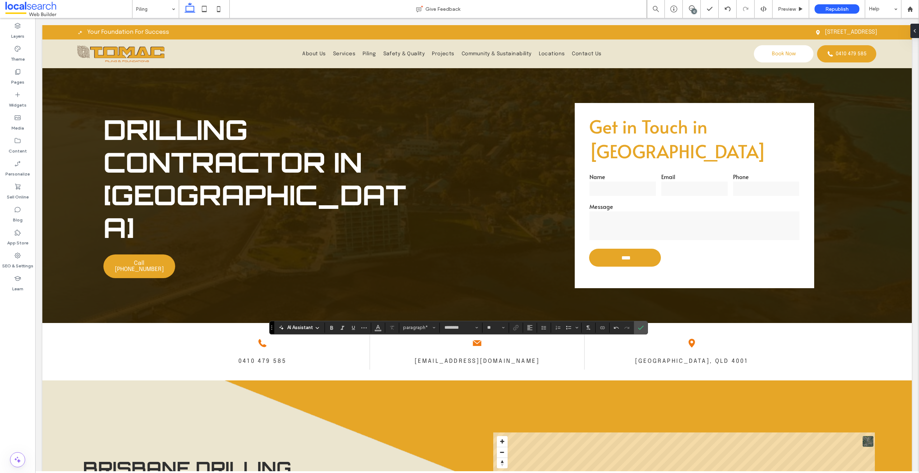
type input "**"
click at [516, 326] on use "Link" at bounding box center [515, 327] width 5 height 5
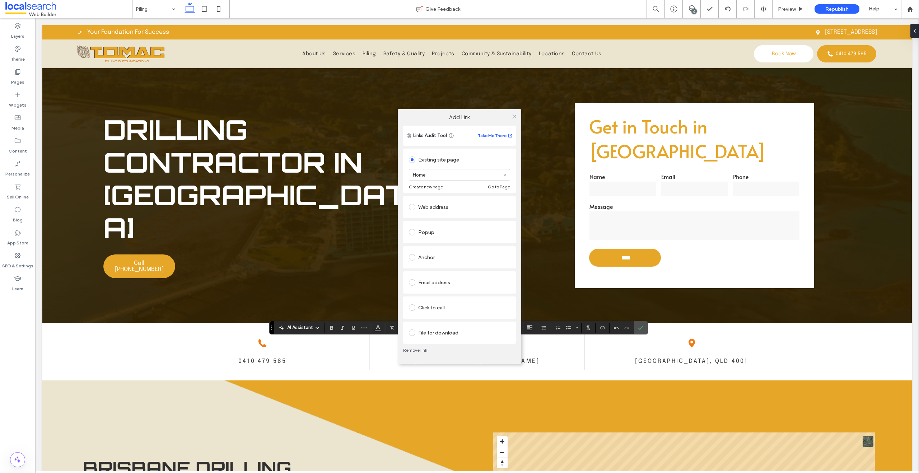
click at [440, 309] on div "Click to call" at bounding box center [459, 307] width 101 height 11
drag, startPoint x: 435, startPoint y: 307, endPoint x: 435, endPoint y: 311, distance: 4.3
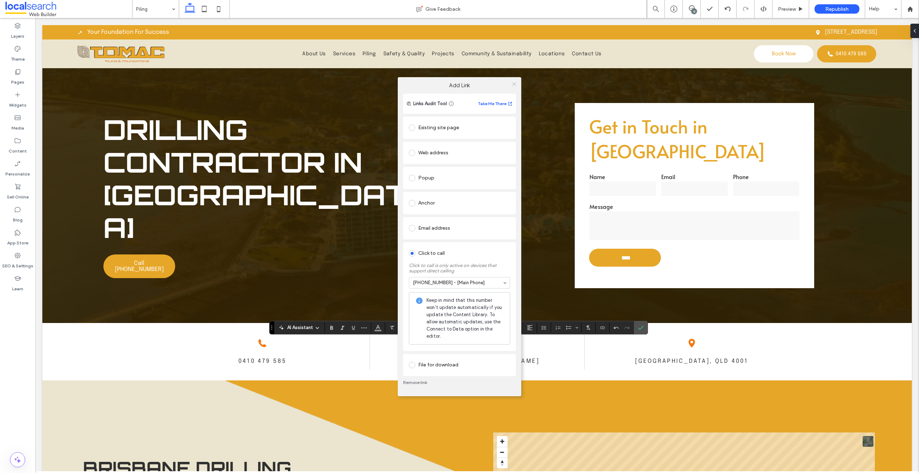
click at [513, 84] on use at bounding box center [514, 85] width 4 height 4
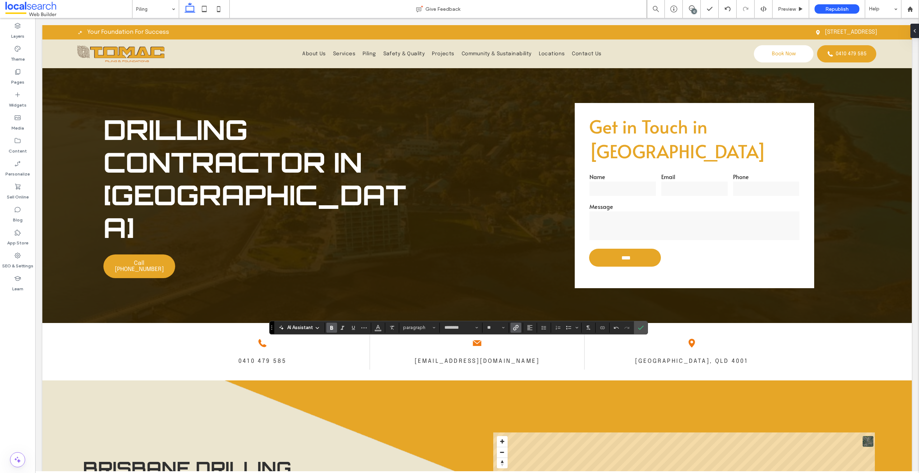
click at [331, 330] on icon "Bold" at bounding box center [332, 328] width 6 height 6
click at [336, 328] on label "Bold" at bounding box center [331, 328] width 11 height 10
click at [344, 327] on icon "Italic" at bounding box center [343, 328] width 6 height 6
click at [342, 328] on use "Italic" at bounding box center [343, 328] width 4 height 4
click at [333, 329] on icon "Bold" at bounding box center [332, 328] width 6 height 6
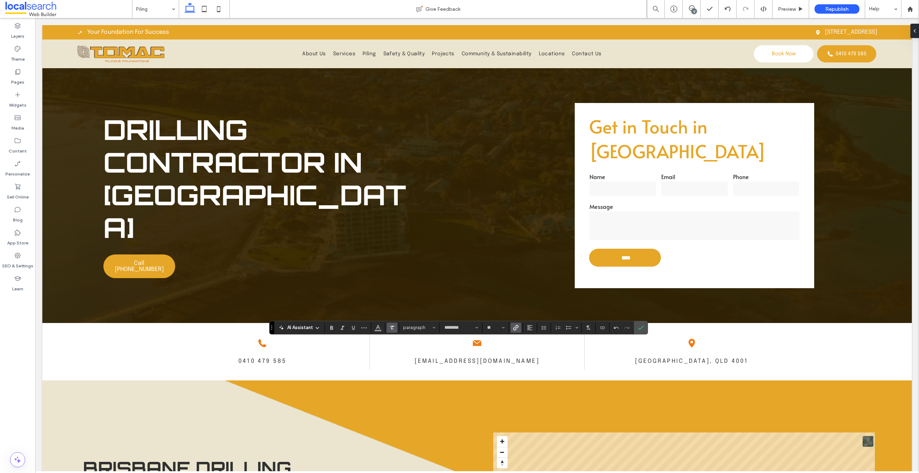
click at [388, 329] on label "Clear Format" at bounding box center [392, 328] width 11 height 10
click at [640, 329] on use "Confirm" at bounding box center [641, 328] width 6 height 4
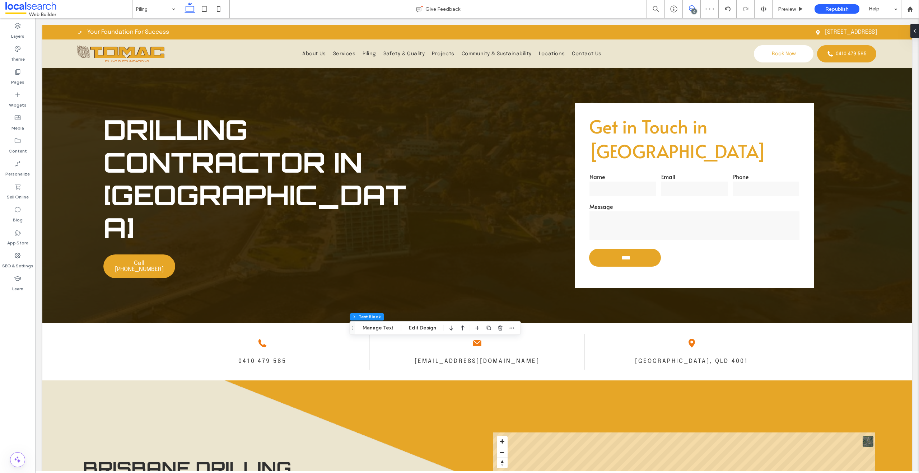
click at [696, 6] on span at bounding box center [692, 8] width 18 height 6
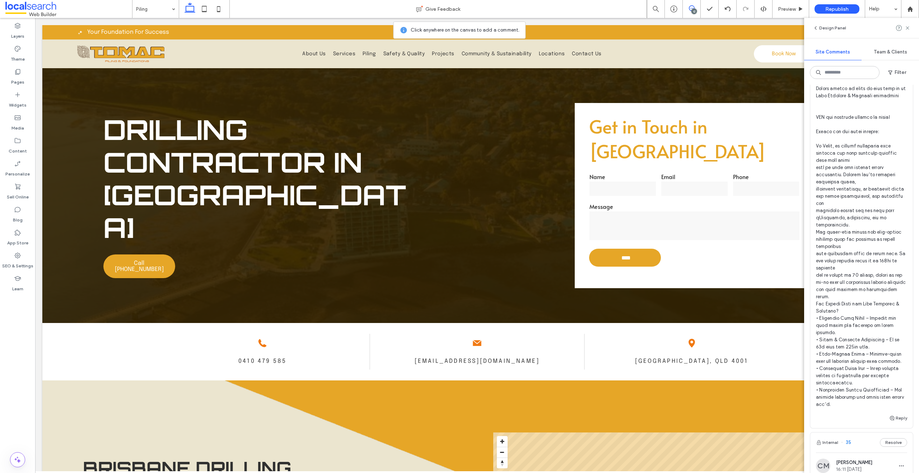
scroll to position [586, 0]
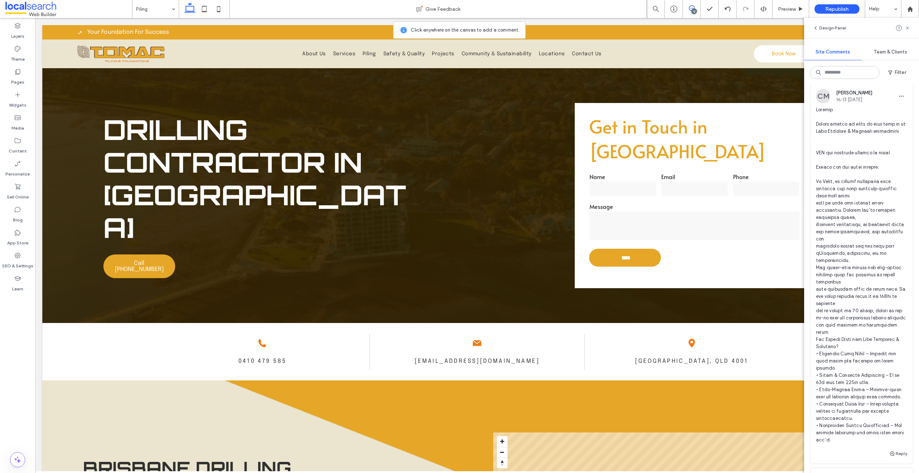
click at [877, 283] on span at bounding box center [861, 274] width 91 height 337
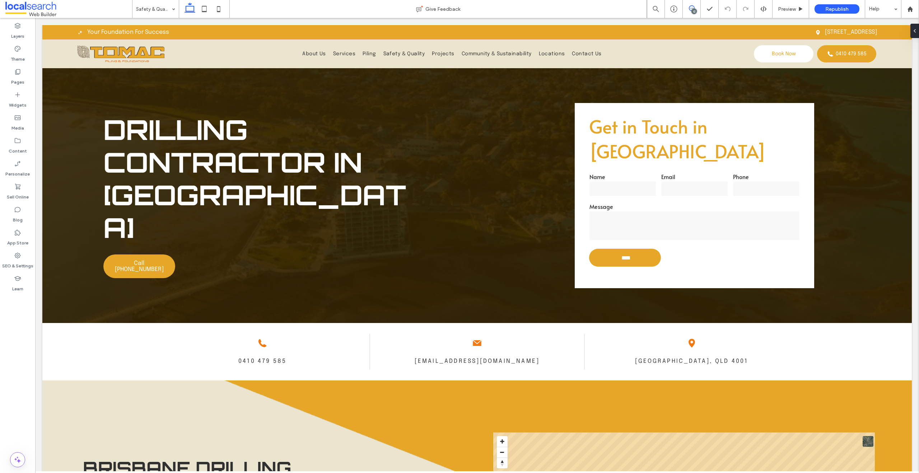
click at [693, 6] on use at bounding box center [692, 8] width 6 height 6
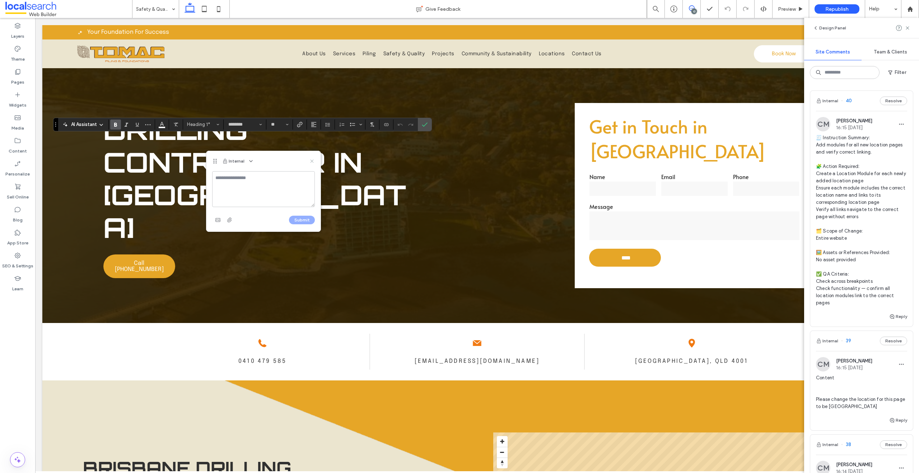
click at [312, 160] on use at bounding box center [311, 160] width 3 height 3
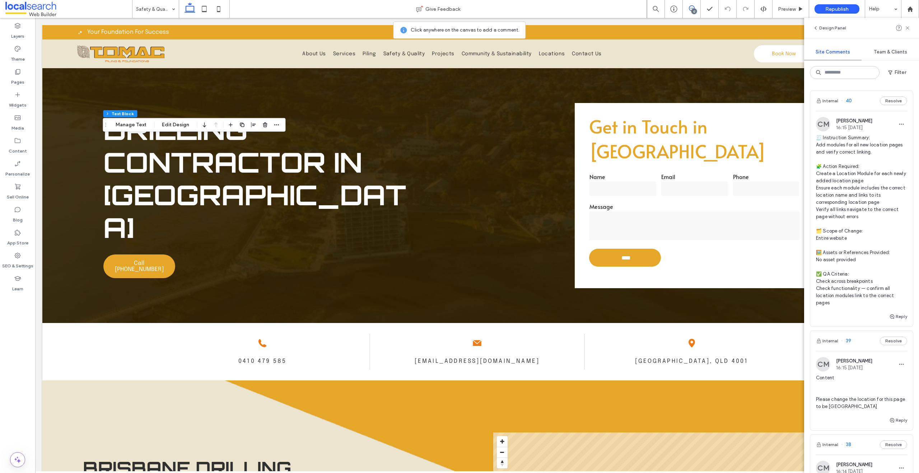
click at [694, 9] on div "12" at bounding box center [693, 11] width 5 height 5
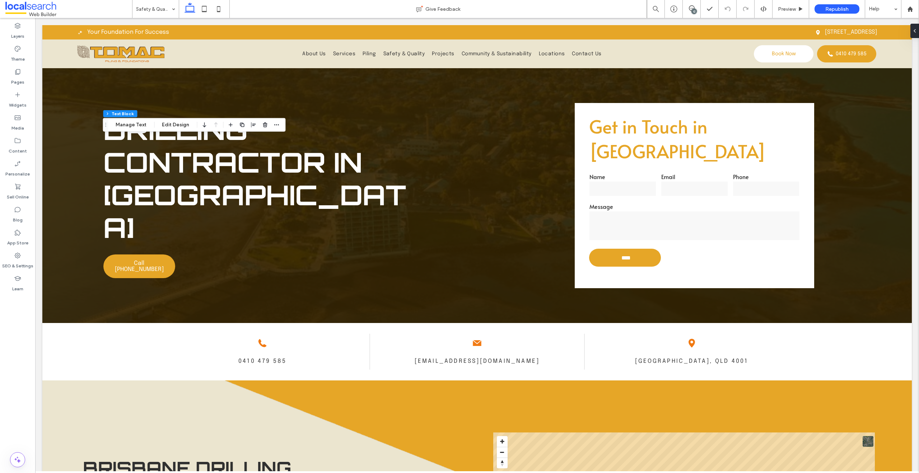
click at [692, 9] on div "12" at bounding box center [693, 11] width 5 height 5
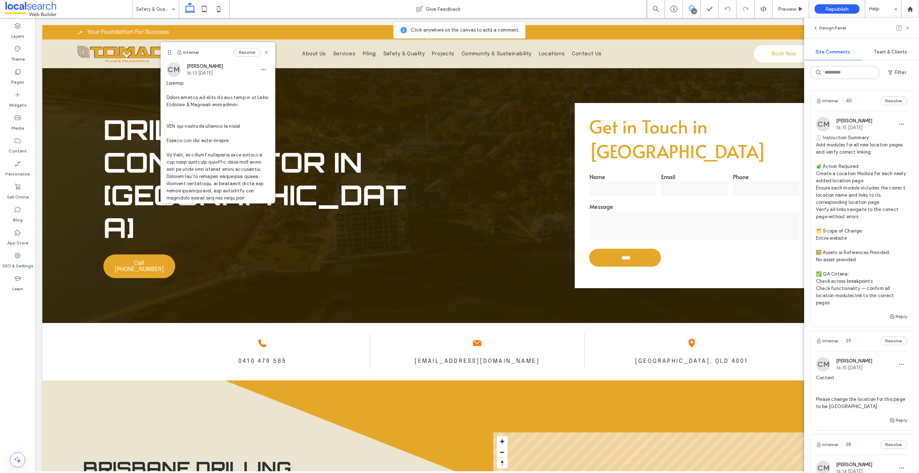
click at [188, 133] on span at bounding box center [218, 227] width 103 height 294
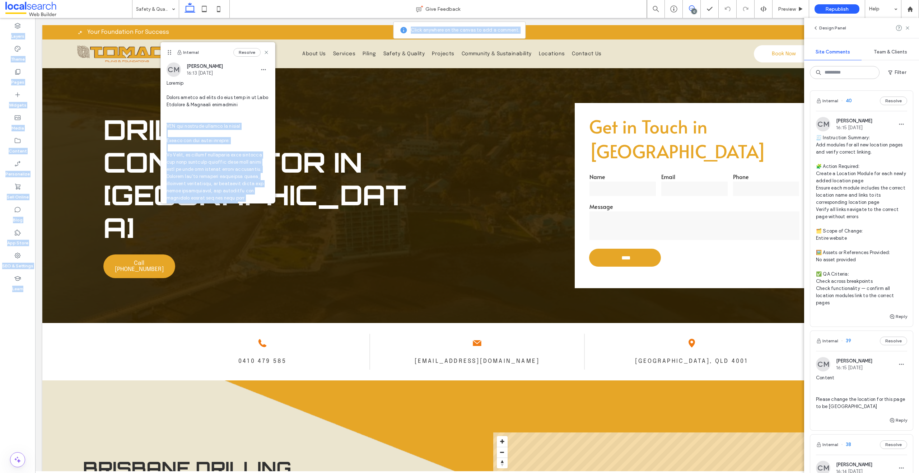
scroll to position [198, 0]
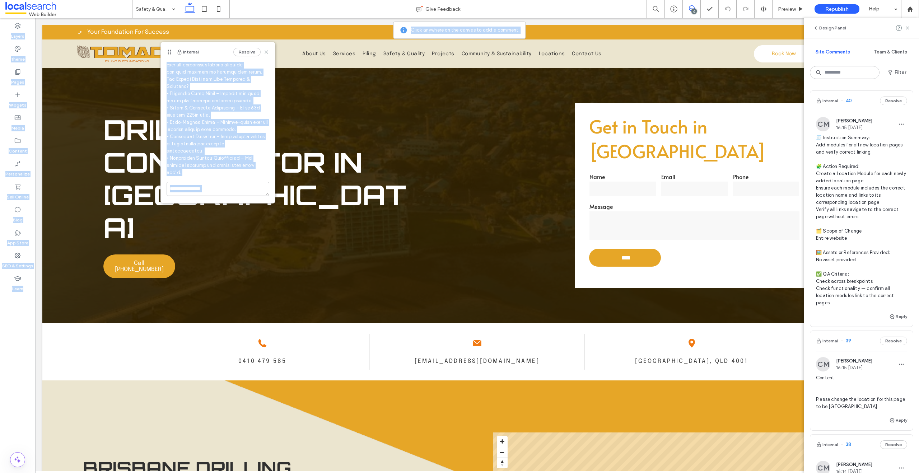
click at [214, 177] on div at bounding box center [218, 32] width 103 height 300
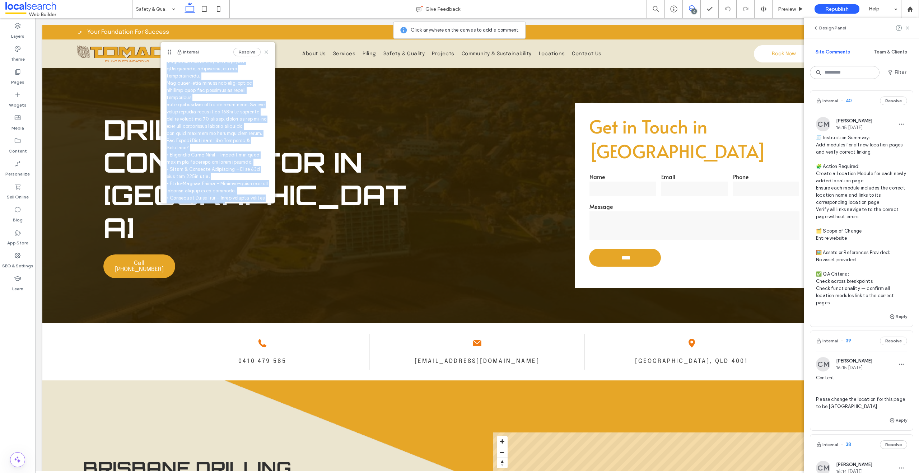
scroll to position [60, 0]
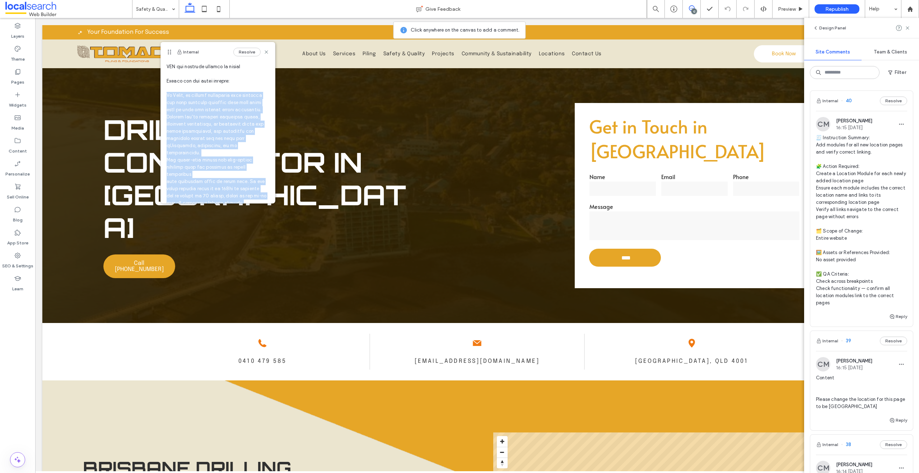
drag, startPoint x: 216, startPoint y: 176, endPoint x: 165, endPoint y: 96, distance: 94.7
click at [165, 96] on div "CM [PERSON_NAME] 16:13 [DATE]" at bounding box center [218, 161] width 114 height 317
copy span "Lo Ipsum, do sitamet consectetu adip elitsedd eiu temp incididu utlabore etdo m…"
